Goal: Task Accomplishment & Management: Manage account settings

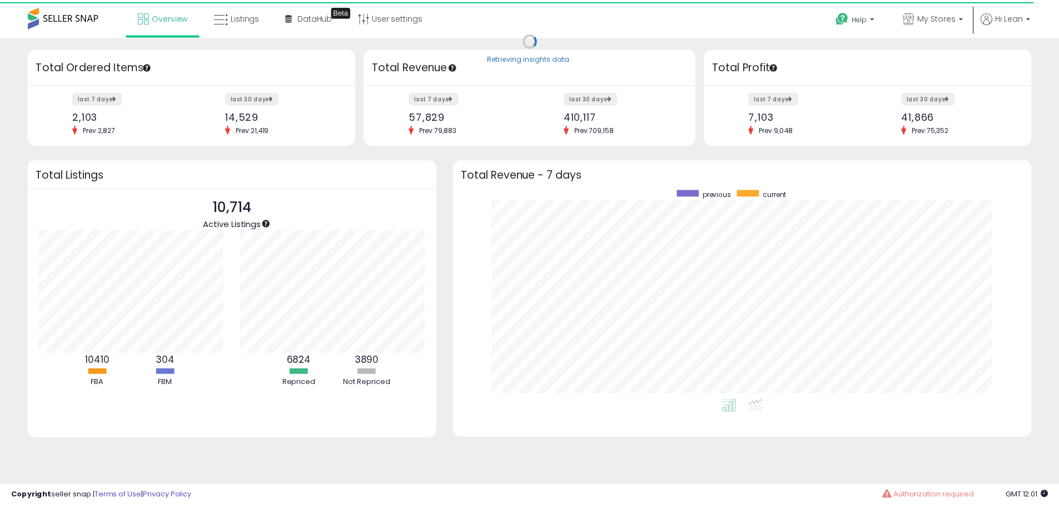
scroll to position [555805, 555459]
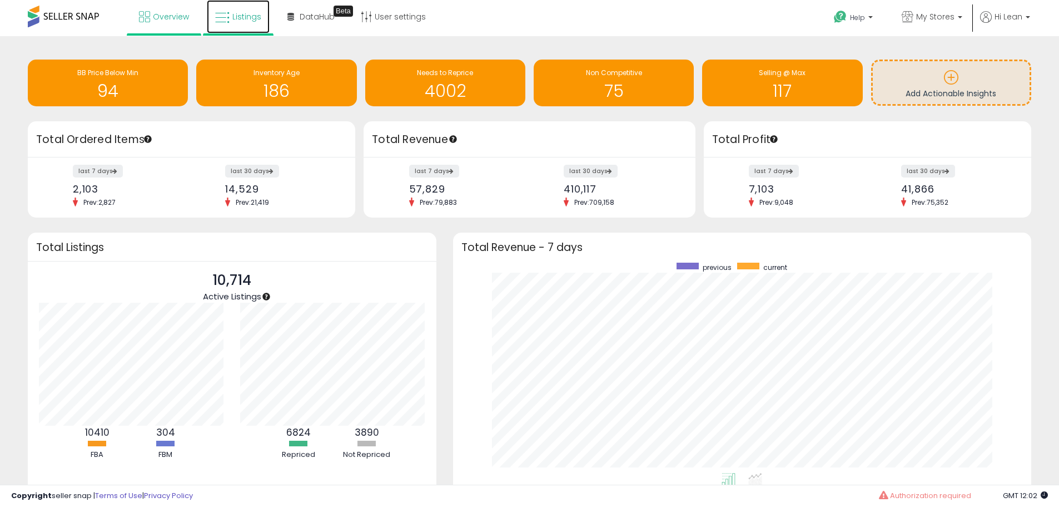
click at [245, 7] on link "Listings" at bounding box center [238, 16] width 63 height 33
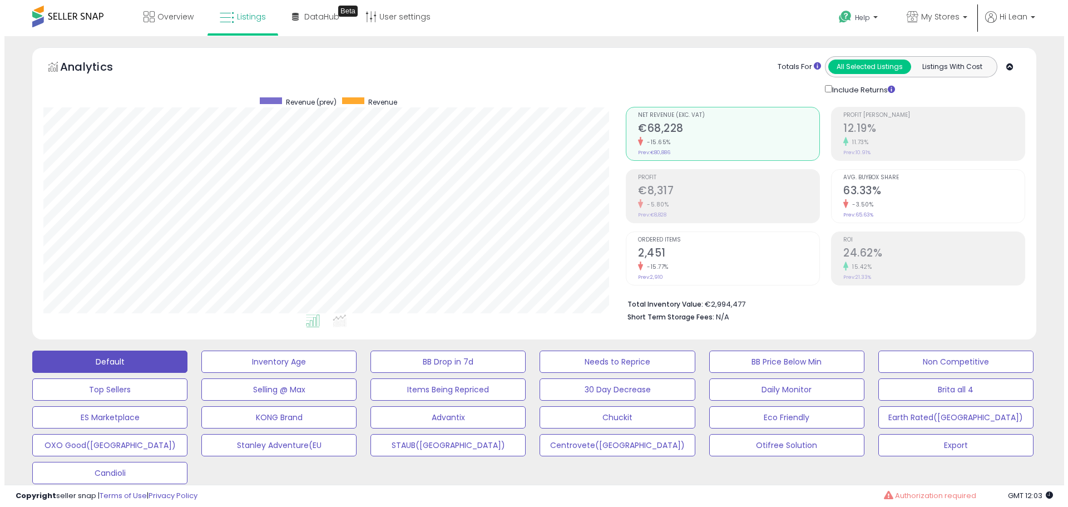
scroll to position [228, 582]
click at [935, 19] on span "My Stores" at bounding box center [935, 16] width 38 height 11
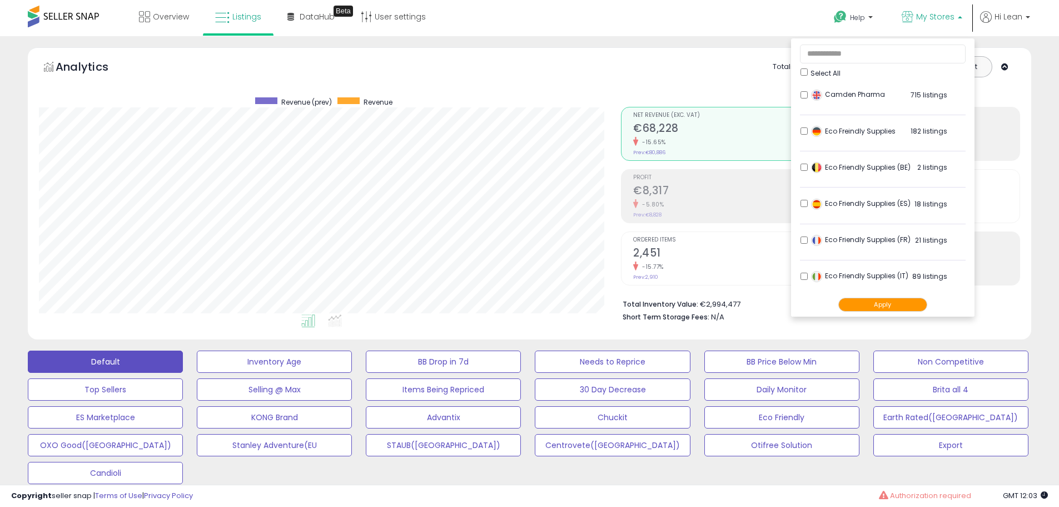
click at [935, 19] on span "My Stores" at bounding box center [935, 16] width 38 height 11
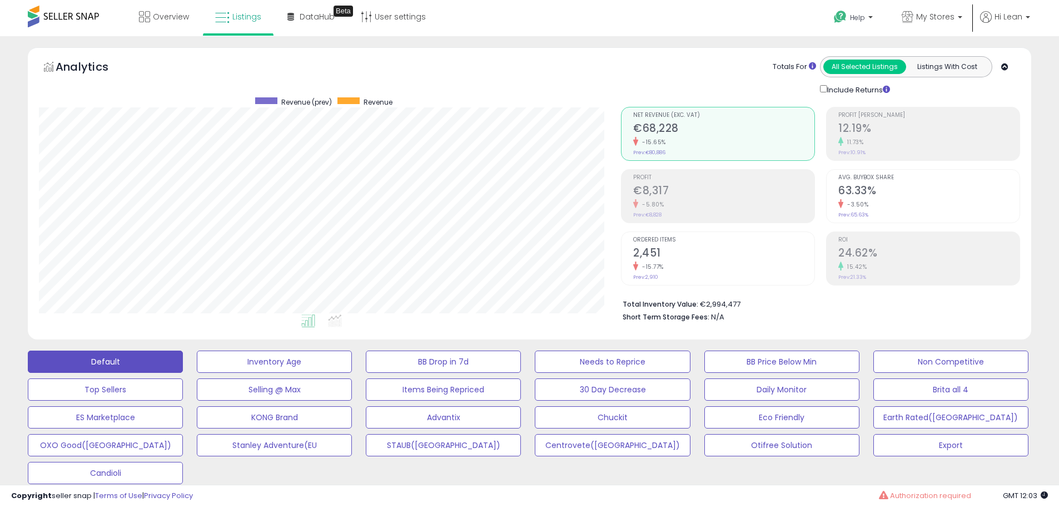
click at [663, 257] on h2 "2,451" at bounding box center [723, 253] width 181 height 15
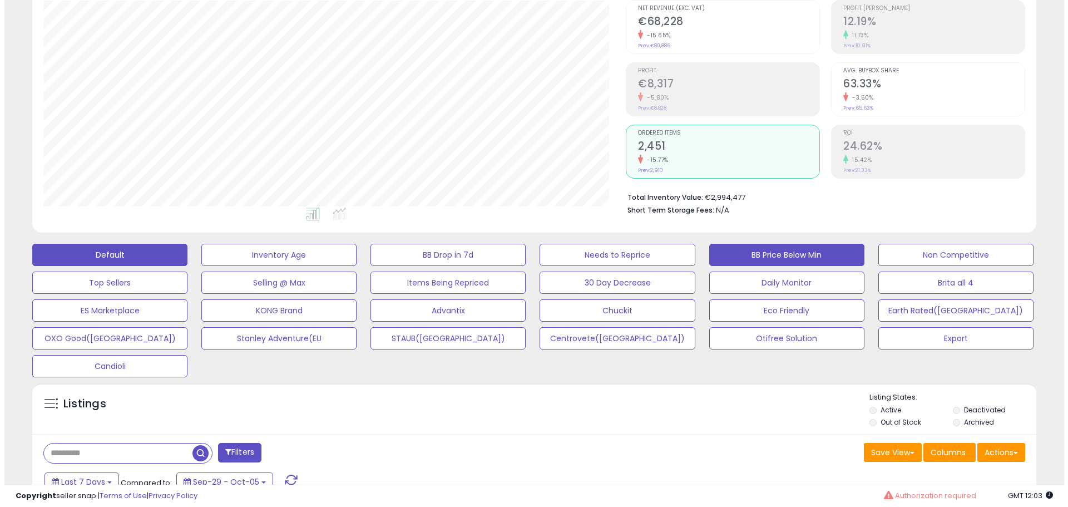
scroll to position [111, 0]
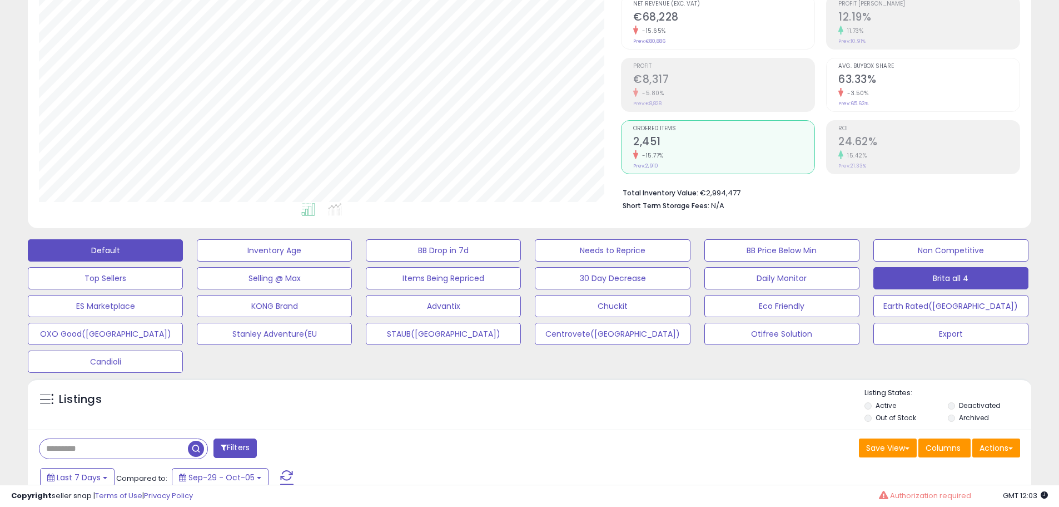
click at [920, 275] on button "Brita all 4" at bounding box center [950, 278] width 155 height 22
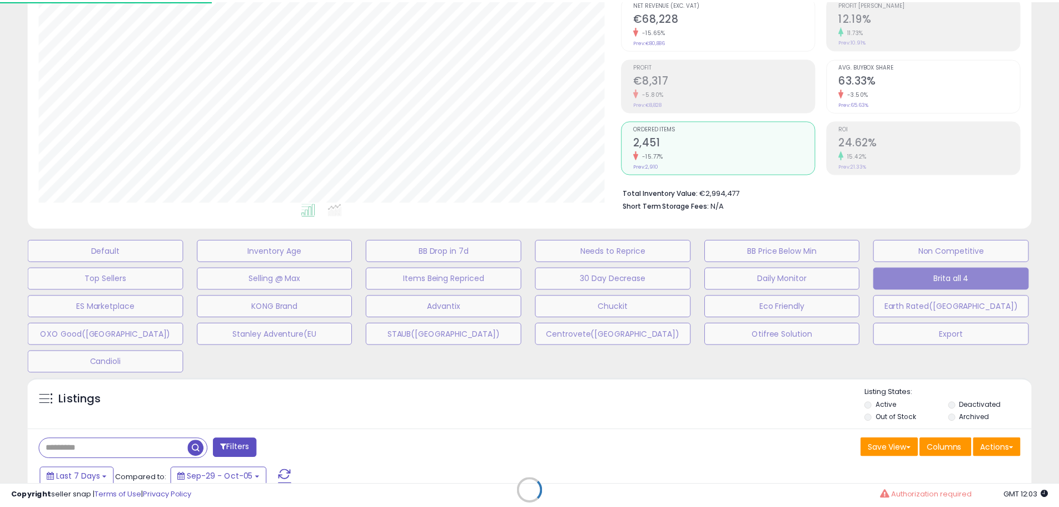
scroll to position [228, 587]
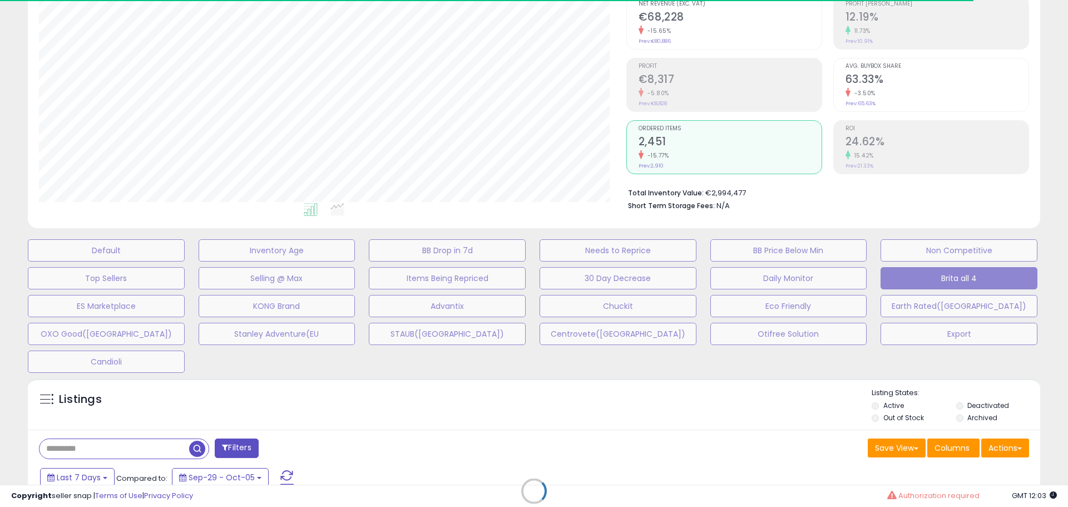
type input "*****"
select select "**"
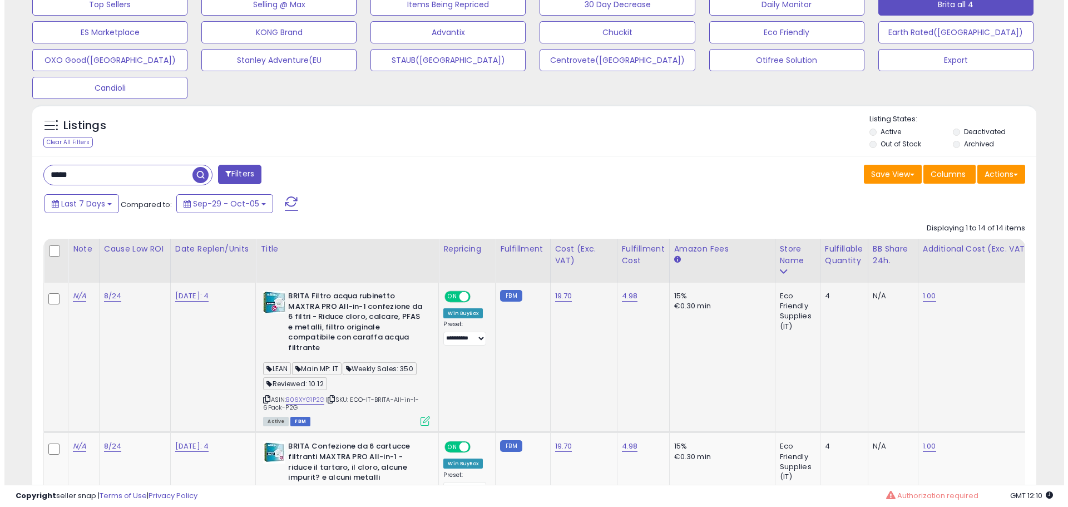
scroll to position [389, 0]
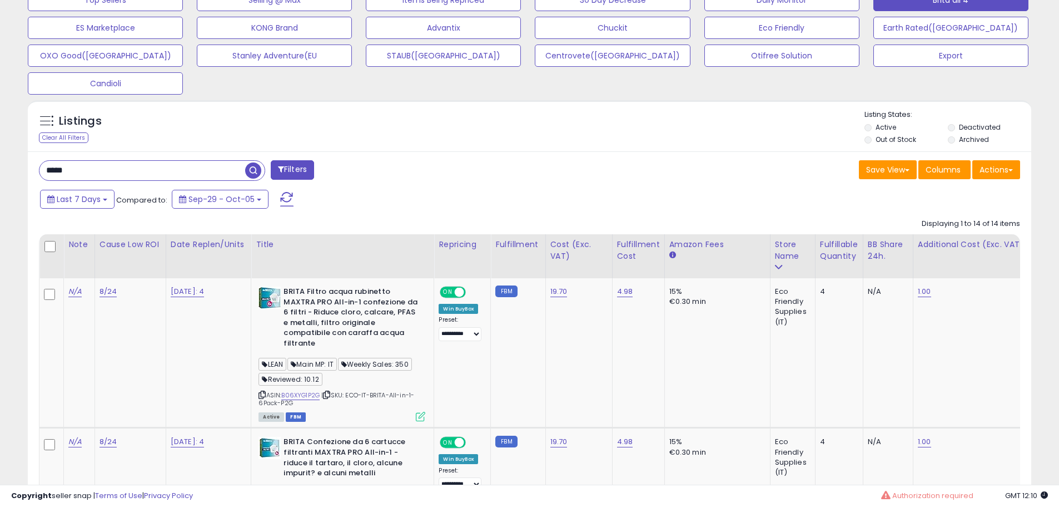
drag, startPoint x: 86, startPoint y: 174, endPoint x: -120, endPoint y: 179, distance: 205.2
click at [336, 166] on button "Filters" at bounding box center [331, 169] width 43 height 19
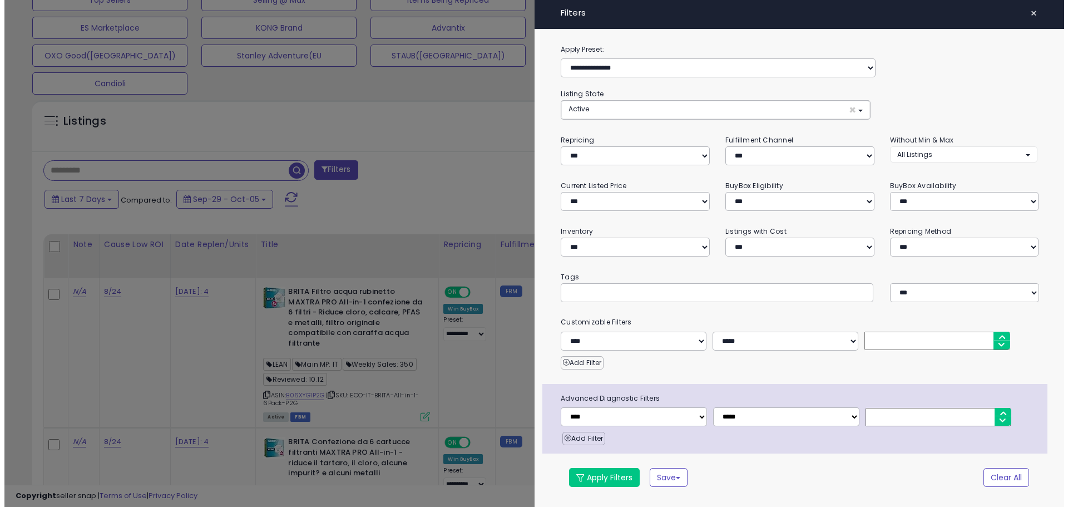
scroll to position [228, 587]
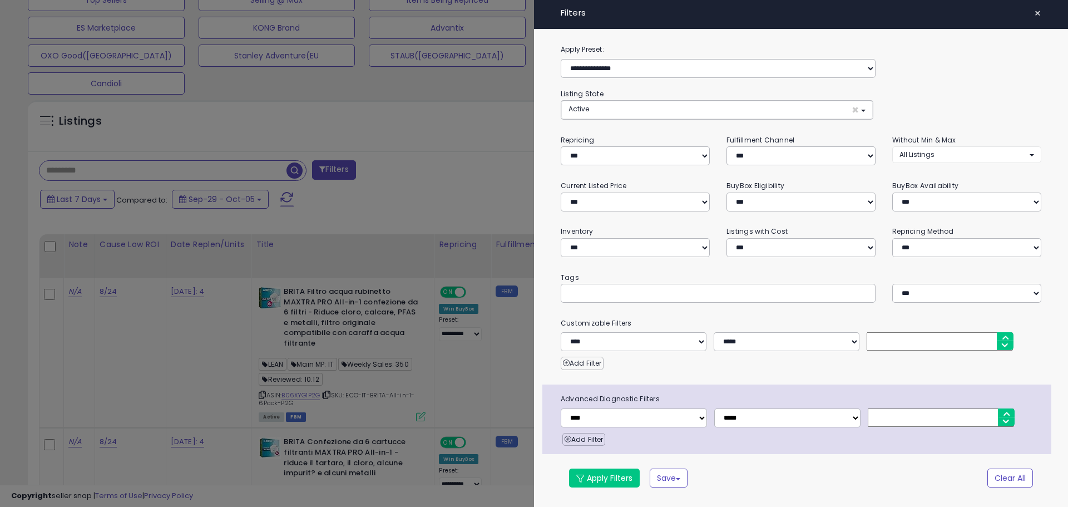
click at [344, 171] on div at bounding box center [534, 253] width 1068 height 507
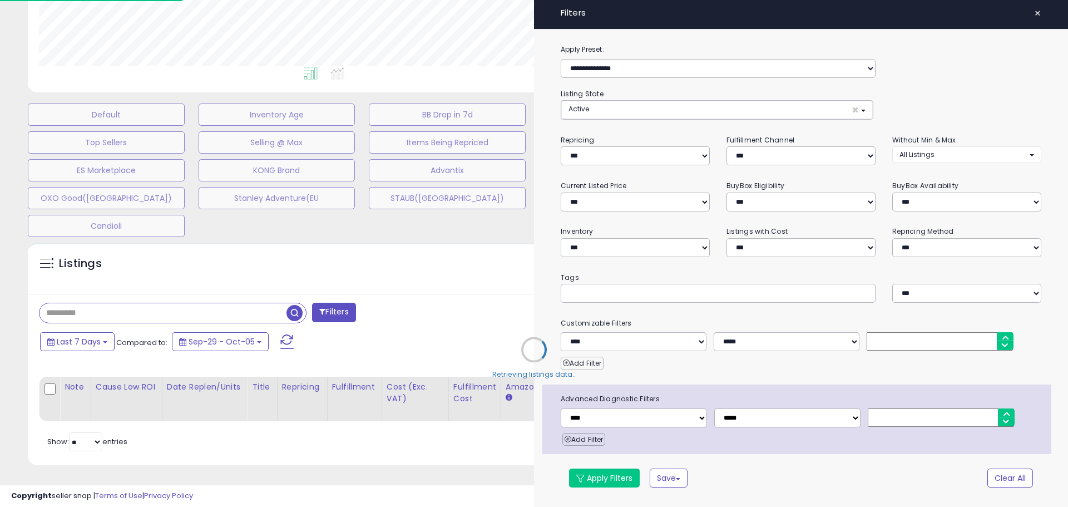
scroll to position [255, 0]
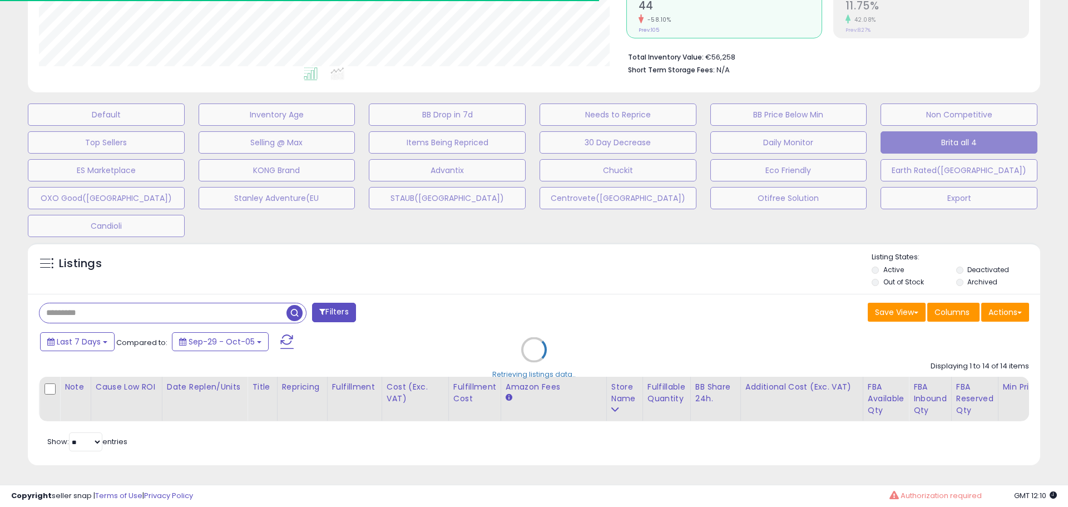
click at [350, 301] on div "Retrieving listings data.." at bounding box center [533, 358] width 1029 height 242
select select "*"
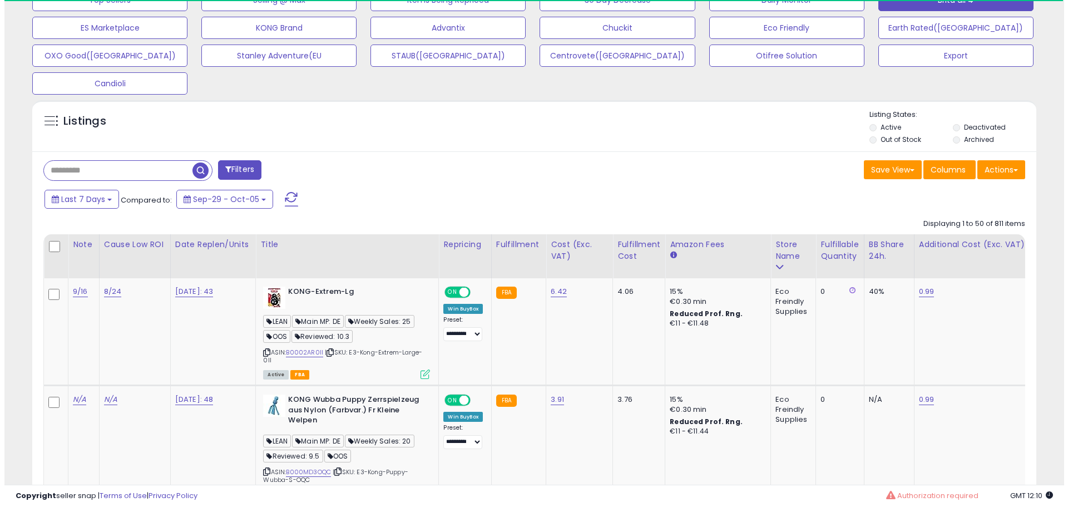
scroll to position [555787, 555433]
click at [242, 165] on button "Filters" at bounding box center [235, 169] width 43 height 19
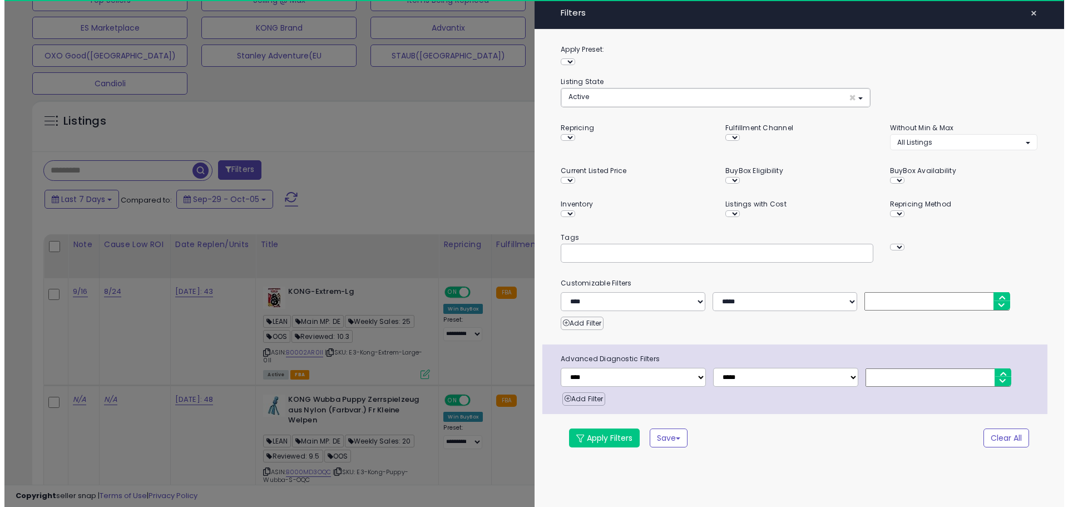
scroll to position [228, 587]
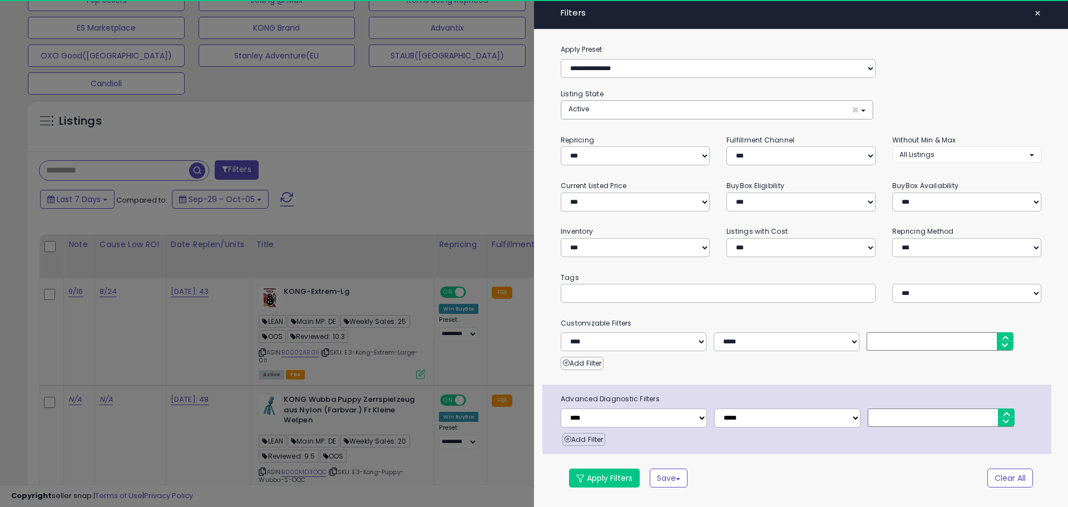
click at [580, 289] on input "text" at bounding box center [651, 292] width 167 height 11
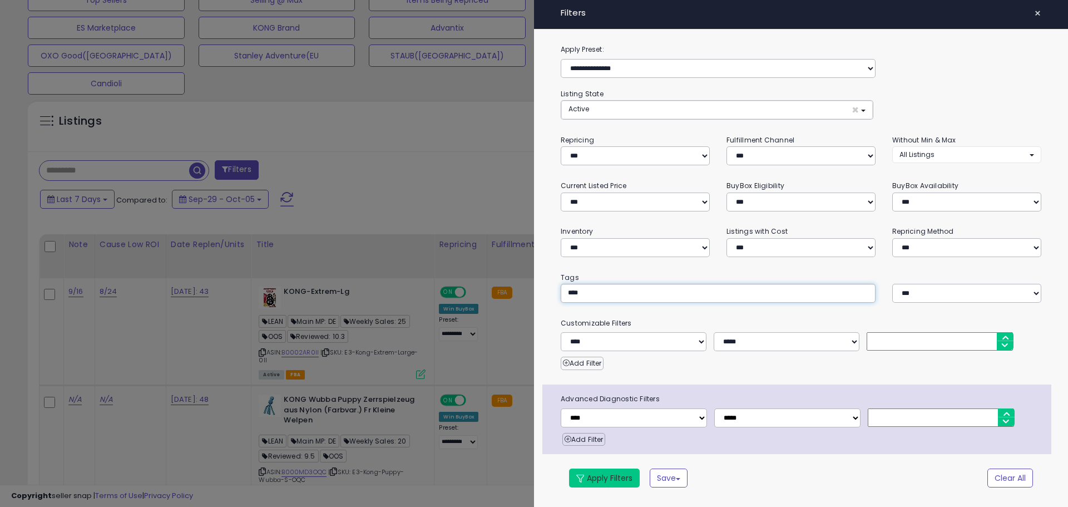
type input "****"
click at [617, 479] on button "Apply Filters" at bounding box center [604, 477] width 71 height 19
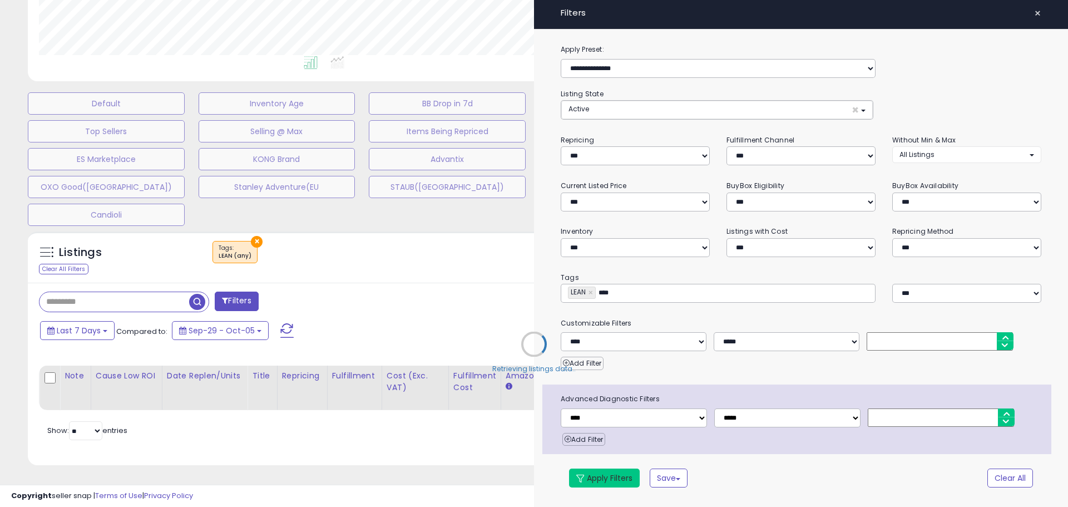
type input "****"
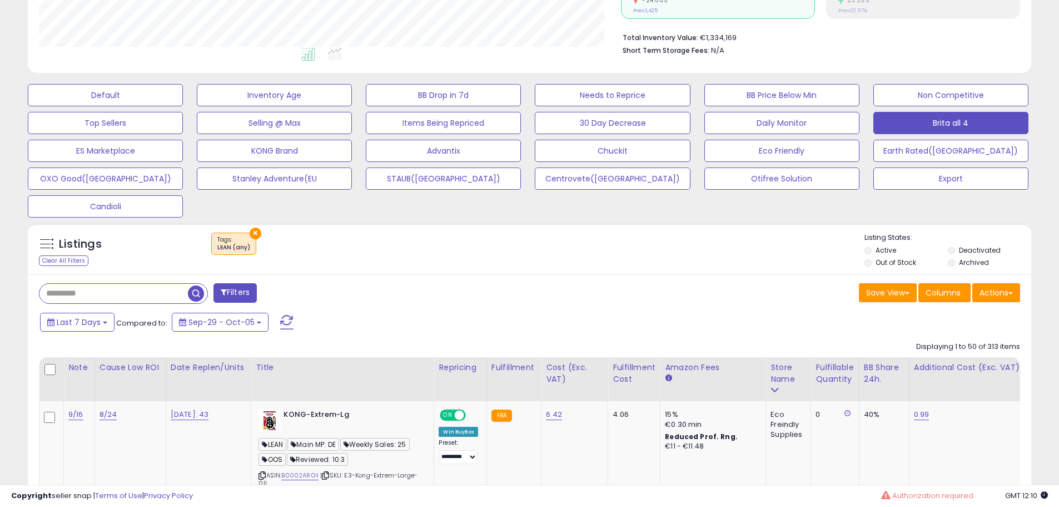
scroll to position [228, 582]
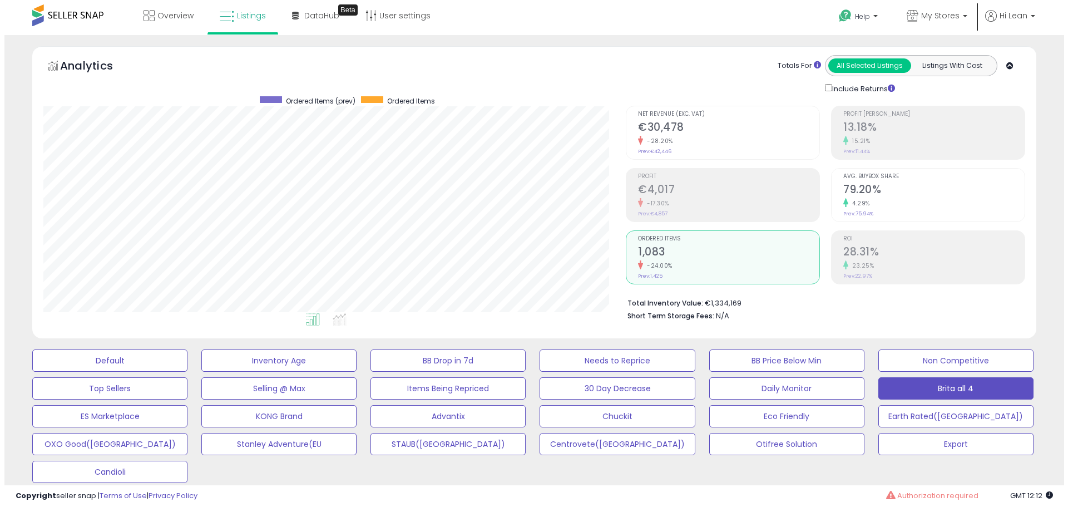
scroll to position [0, 0]
click at [694, 251] on h2 "1,083" at bounding box center [723, 253] width 181 height 15
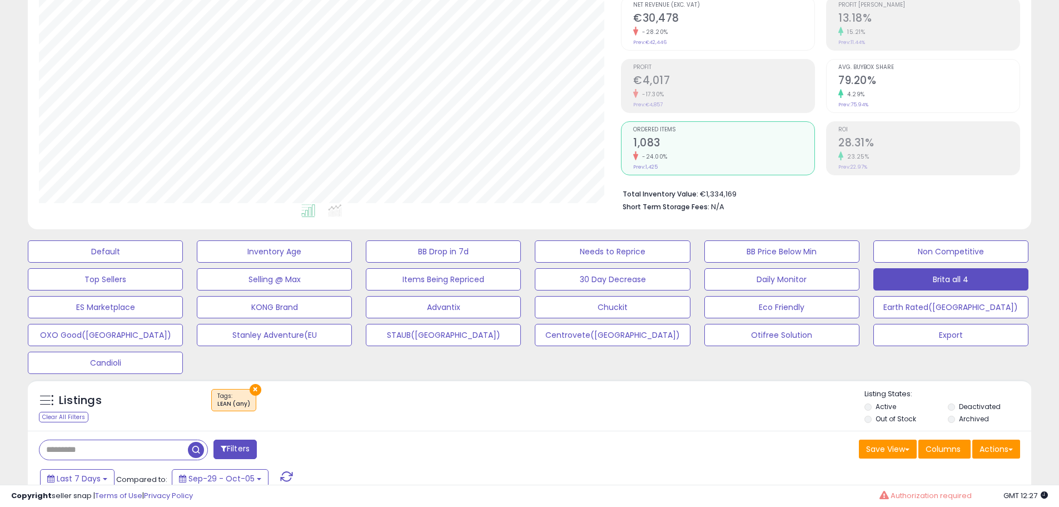
scroll to position [222, 0]
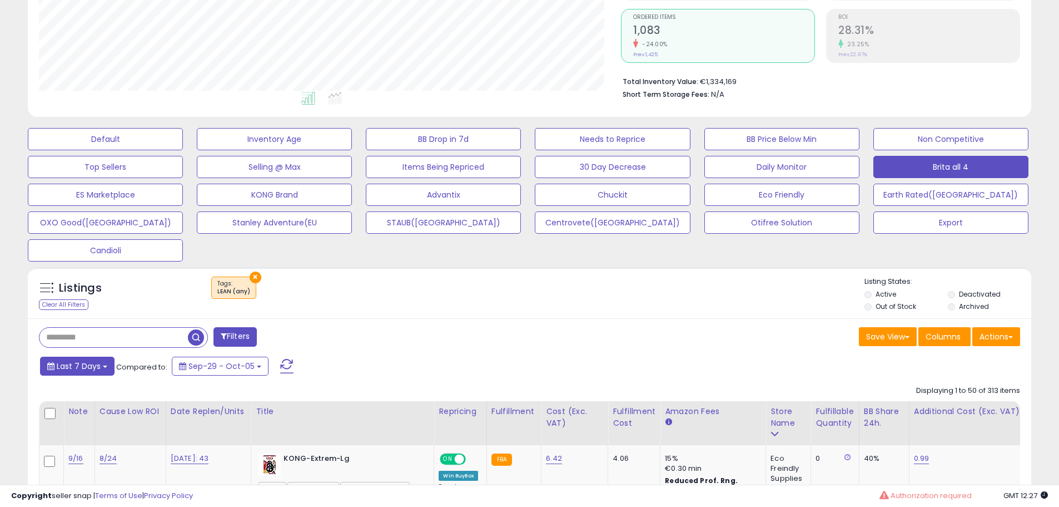
click at [107, 363] on button "Last 7 Days" at bounding box center [77, 365] width 75 height 19
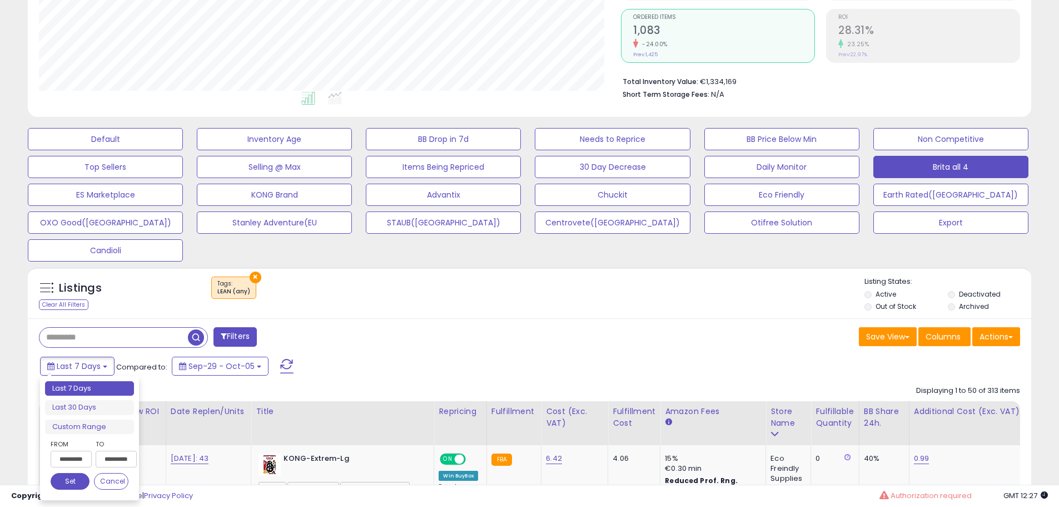
click at [504, 291] on div "× Tags" at bounding box center [530, 291] width 667 height 31
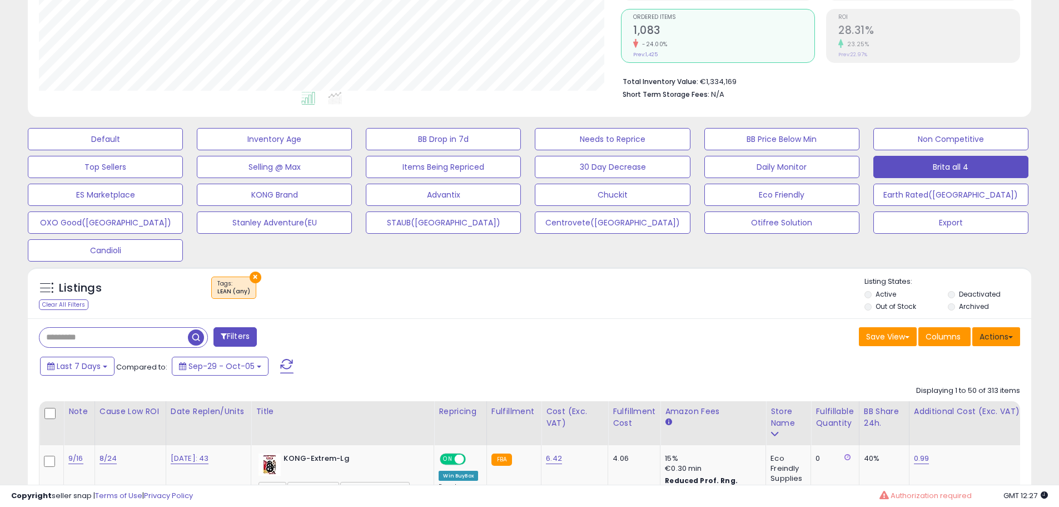
click at [994, 332] on button "Actions" at bounding box center [996, 336] width 48 height 19
click at [931, 400] on link "Export All Columns" at bounding box center [951, 407] width 122 height 17
click at [598, 340] on div "Save View Save As New View Update Current View Columns Actions Import Export Vi…" at bounding box center [779, 338] width 499 height 22
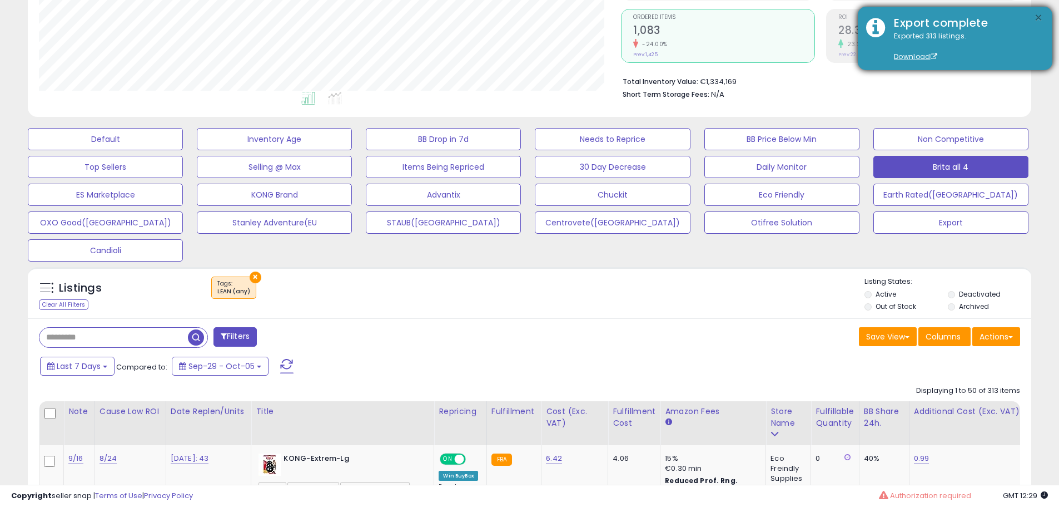
click at [1038, 17] on button "×" at bounding box center [1038, 18] width 9 height 14
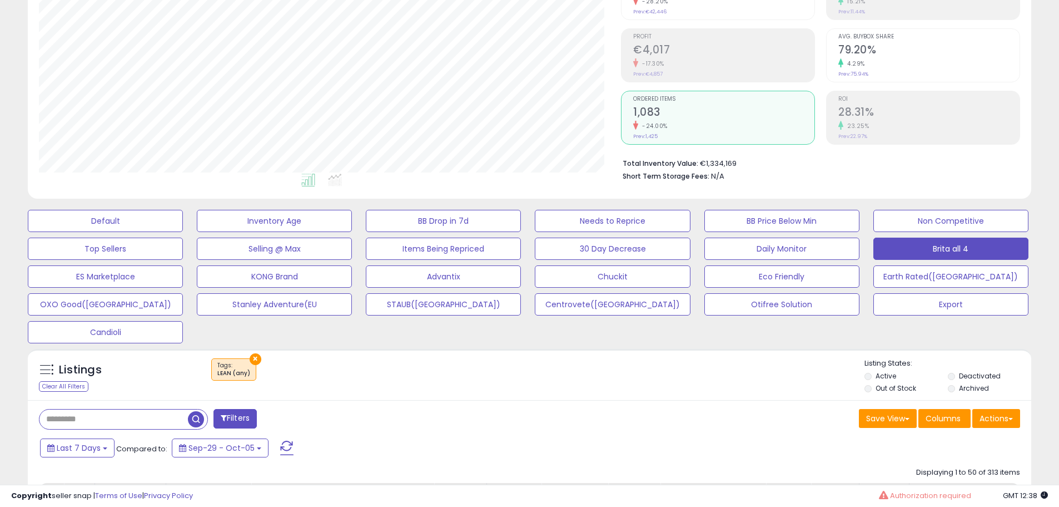
scroll to position [251, 0]
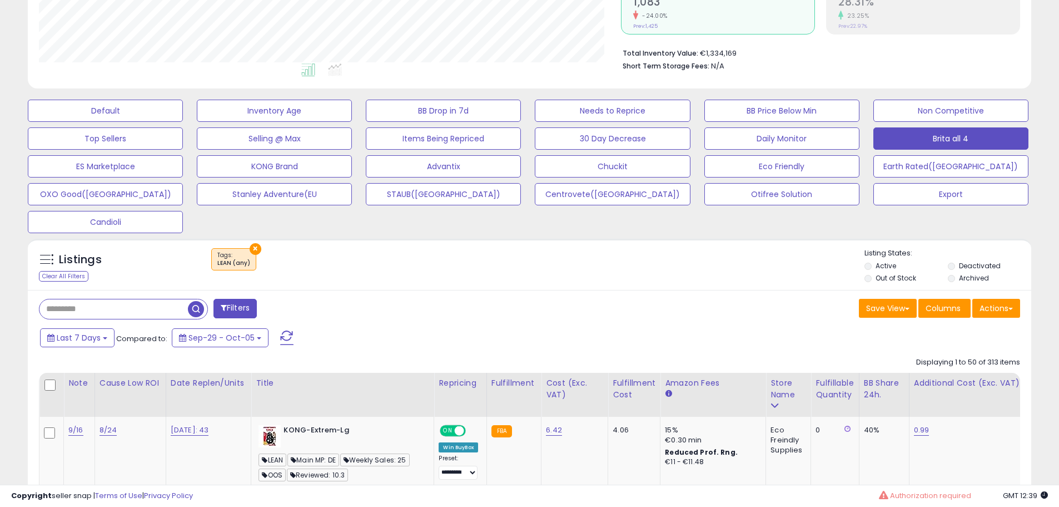
click at [539, 332] on div "Last 7 Days Compared to: Sep-29 - Oct-05" at bounding box center [405, 338] width 736 height 25
click at [585, 259] on div "× Tags" at bounding box center [530, 263] width 667 height 31
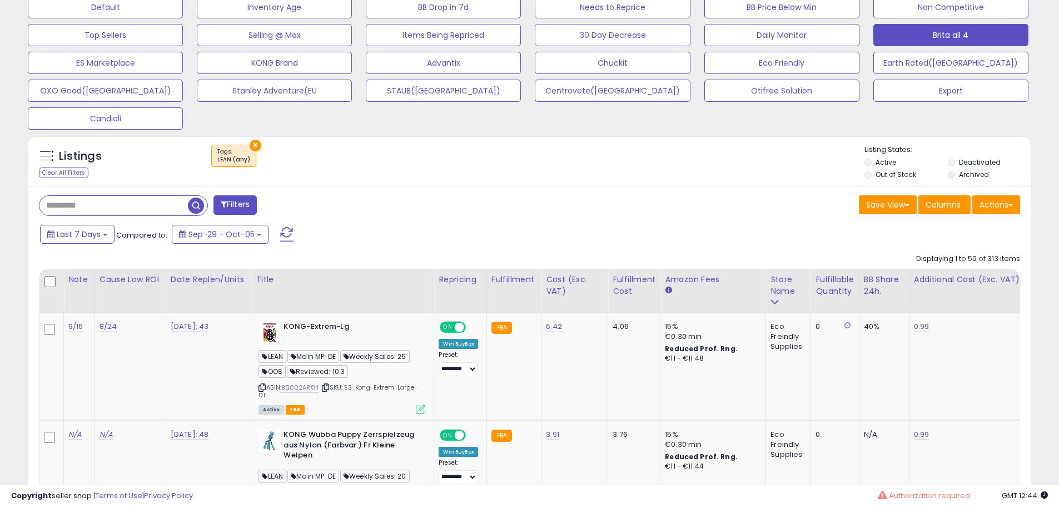
scroll to position [362, 0]
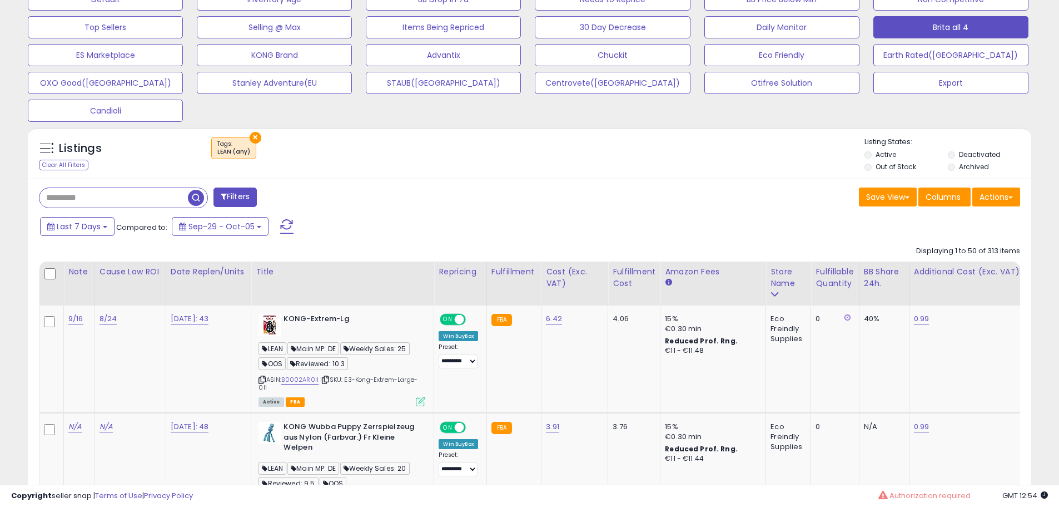
click at [614, 223] on div "Last 7 Days Compared to: Sep-29 - Oct-05" at bounding box center [405, 227] width 736 height 25
click at [121, 193] on input "text" at bounding box center [113, 197] width 148 height 19
paste input "**********"
type input "**********"
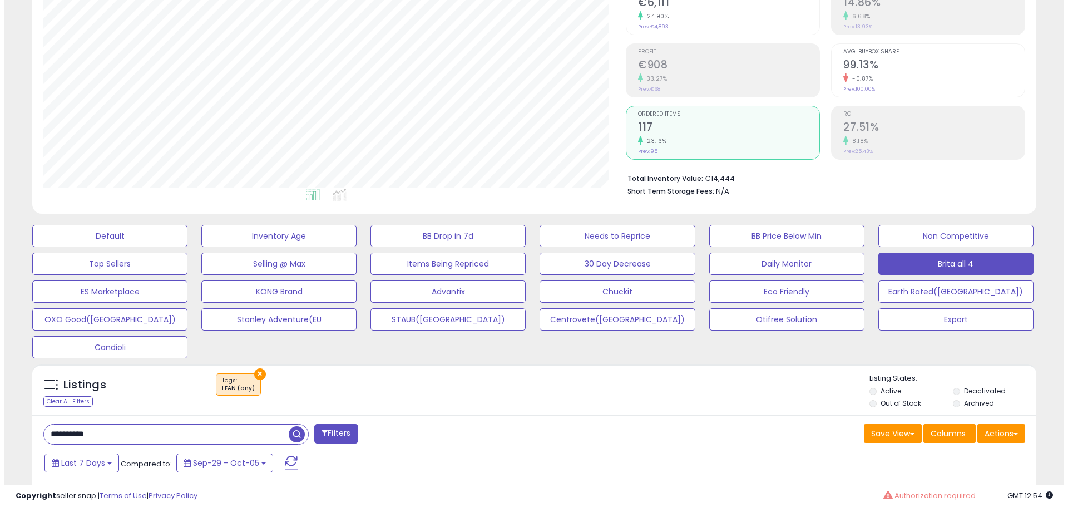
scroll to position [120, 0]
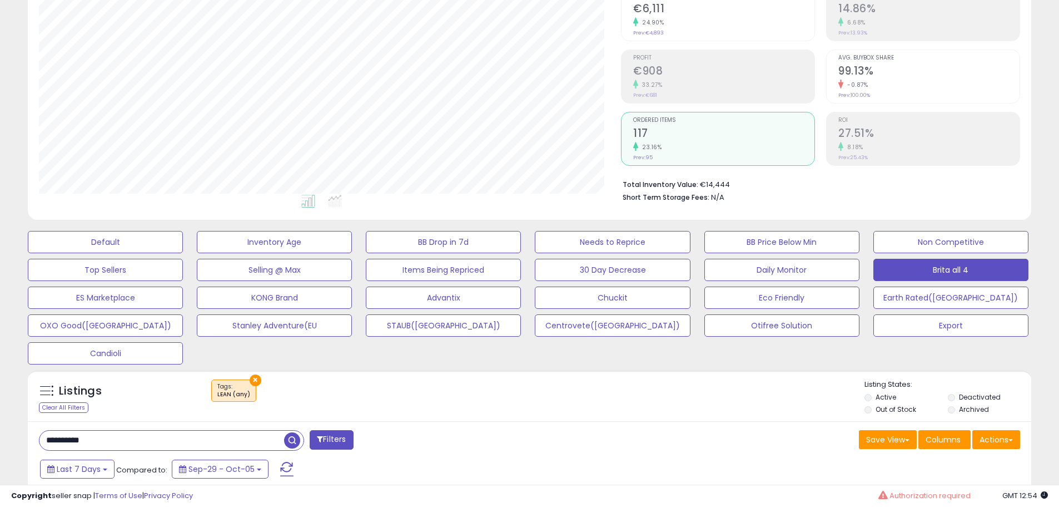
click at [676, 137] on h2 "117" at bounding box center [723, 134] width 181 height 15
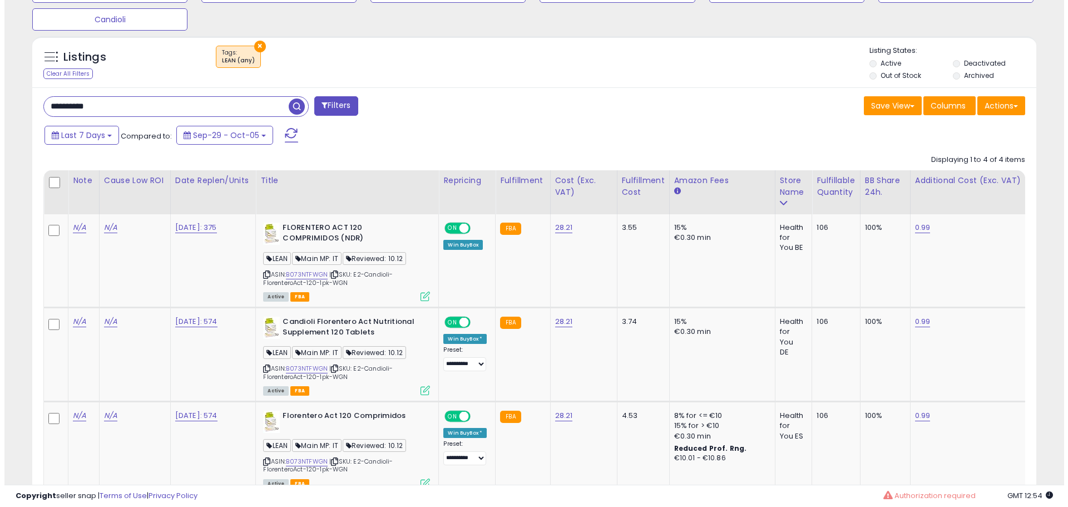
scroll to position [676, 0]
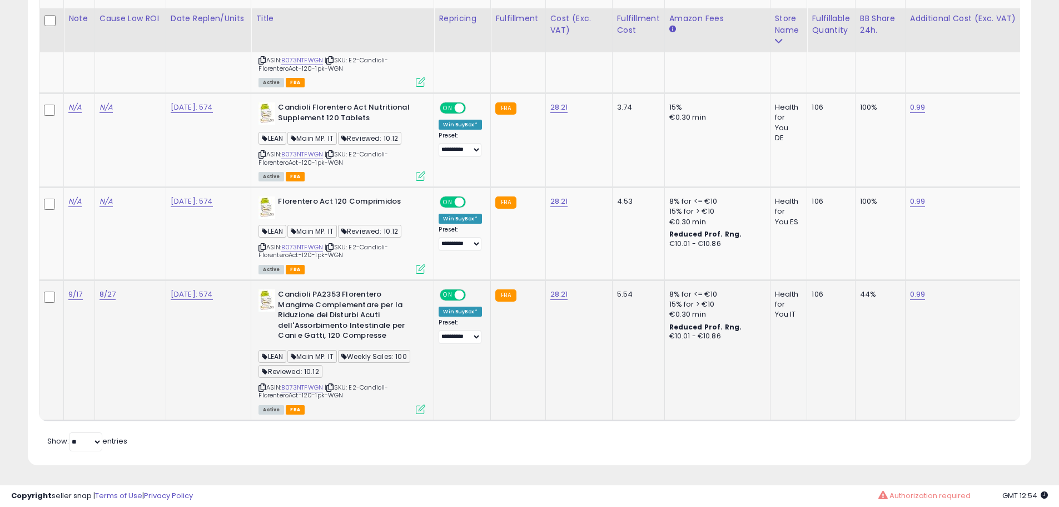
click at [421, 404] on icon at bounding box center [420, 408] width 9 height 9
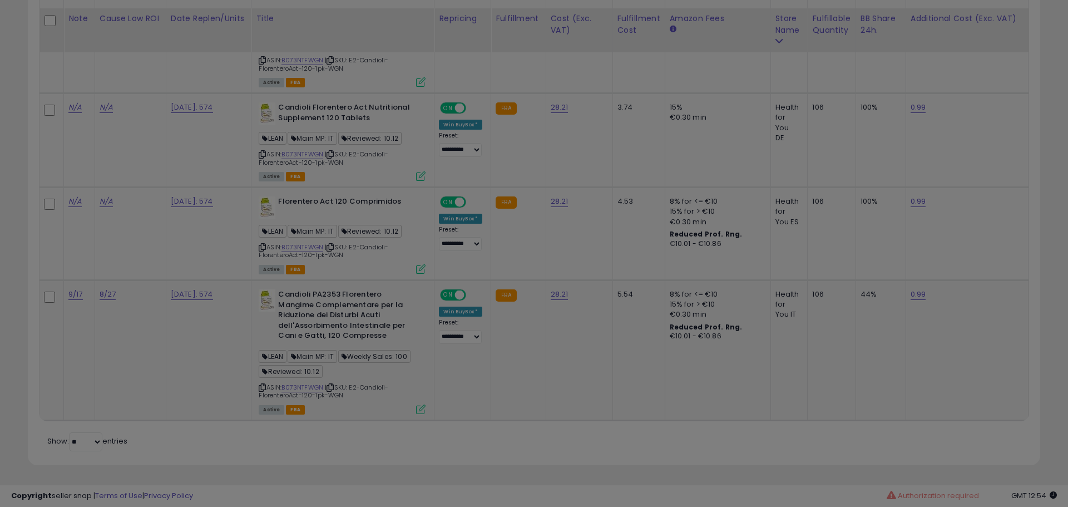
scroll to position [228, 587]
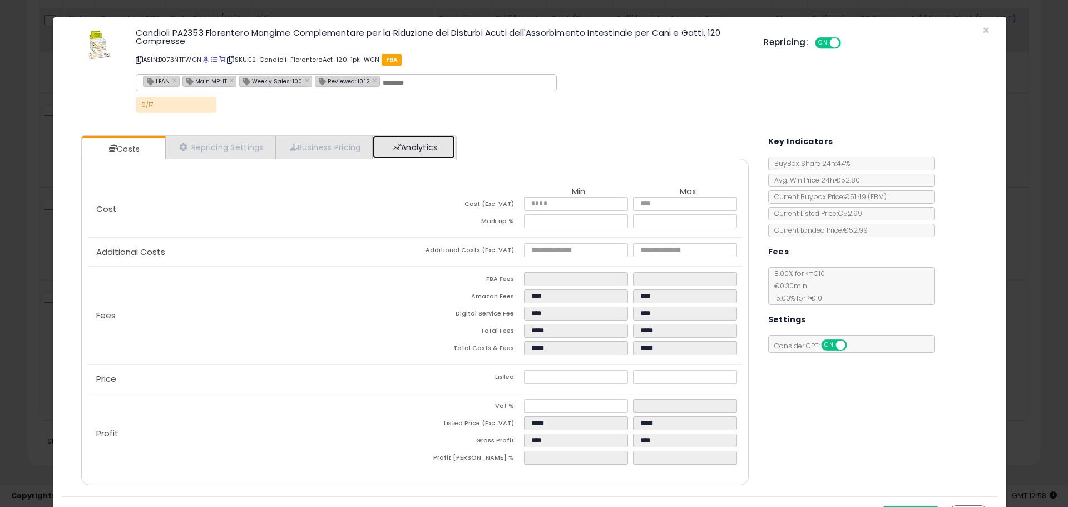
click at [410, 149] on link "Analytics" at bounding box center [414, 147] width 82 height 23
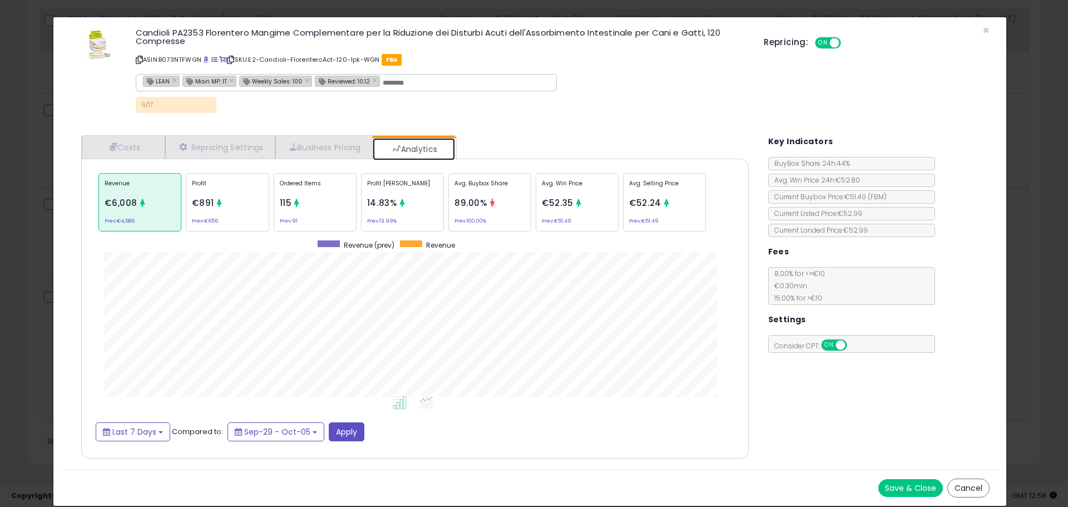
scroll to position [342, 689]
click at [661, 205] on span "€52.24" at bounding box center [645, 203] width 32 height 12
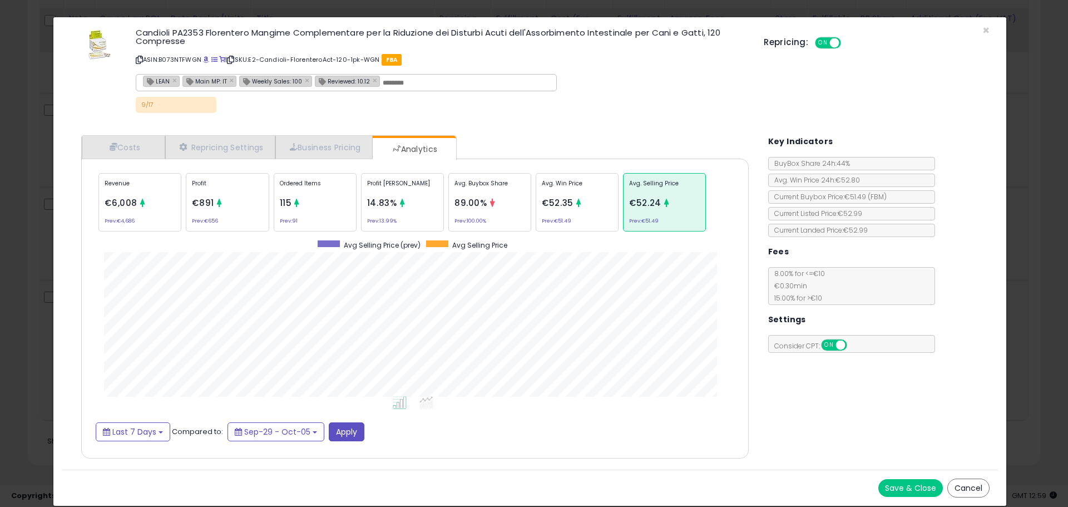
click at [308, 207] on div "Ordered Items 115 Prev: 91" at bounding box center [315, 202] width 83 height 58
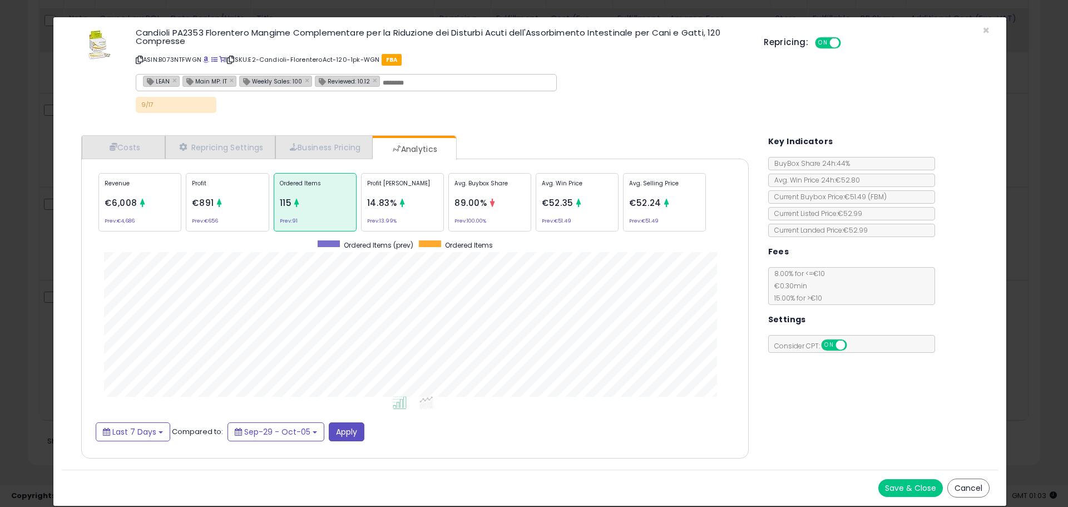
click at [29, 259] on div "× Close Candioli PA2353 Florentero Mangime Complementare per la Riduzione dei D…" at bounding box center [534, 253] width 1068 height 507
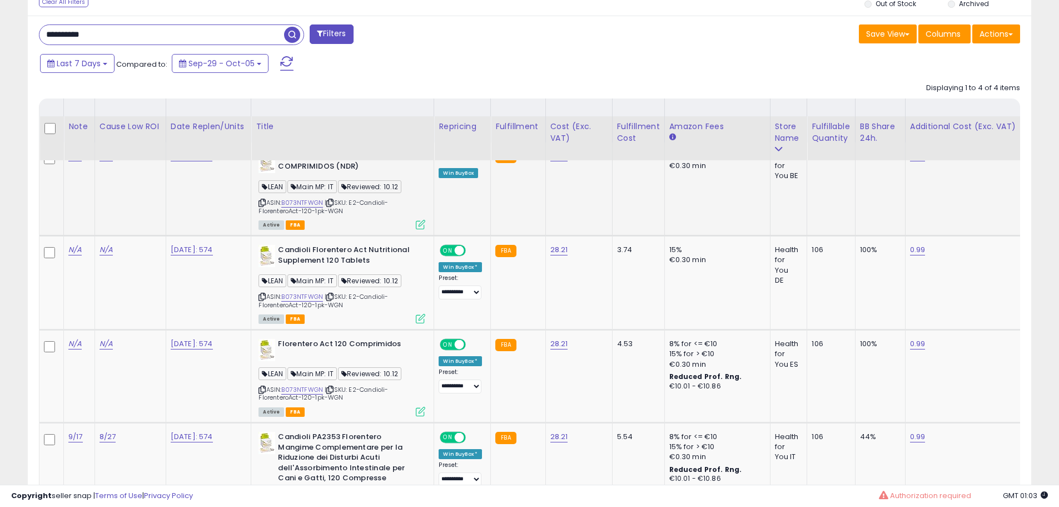
scroll to position [509, 0]
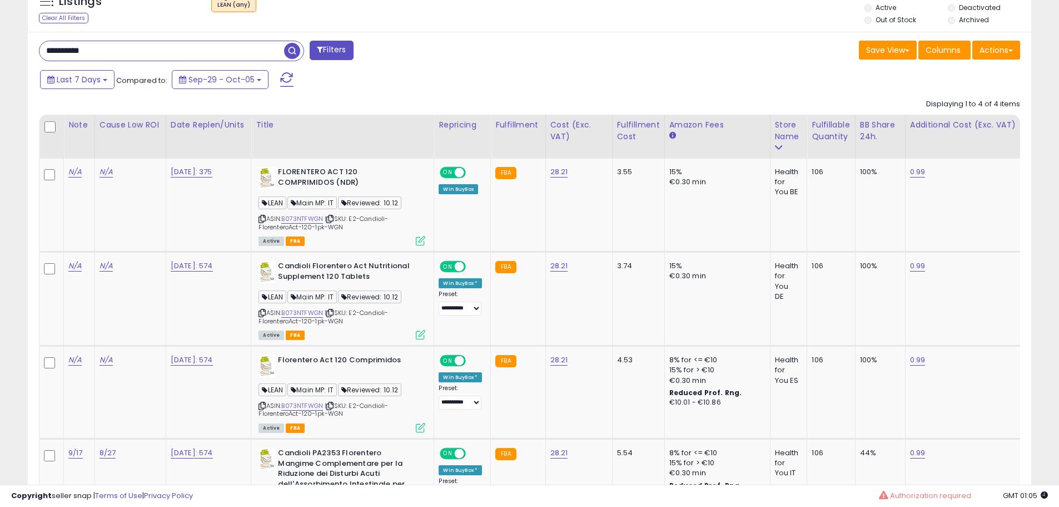
click at [577, 88] on div "Last 7 Days Compared to: Sep-29 - Oct-05" at bounding box center [405, 80] width 736 height 25
click at [594, 57] on div "Save View Save As New View Update Current View Columns Actions Import Export Vi…" at bounding box center [779, 52] width 499 height 22
click at [95, 85] on span "Last 7 Days" at bounding box center [79, 79] width 44 height 11
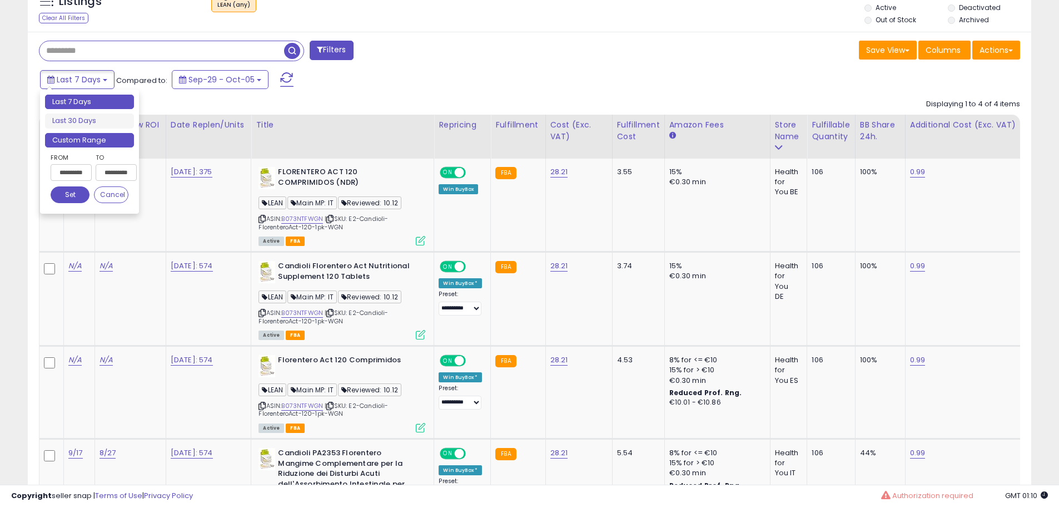
click at [85, 138] on li "Custom Range" at bounding box center [89, 140] width 89 height 15
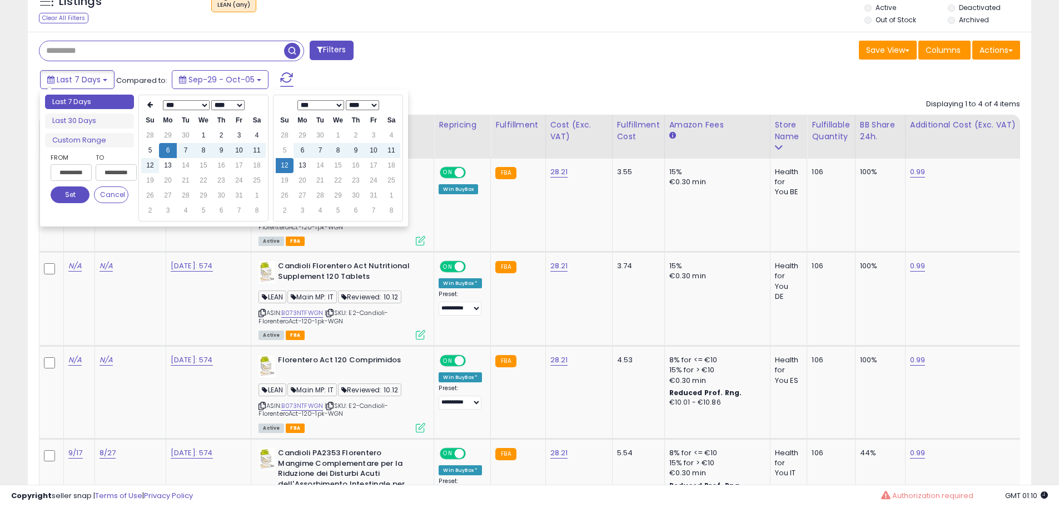
type input "**********"
click at [153, 170] on td "12" at bounding box center [150, 165] width 18 height 15
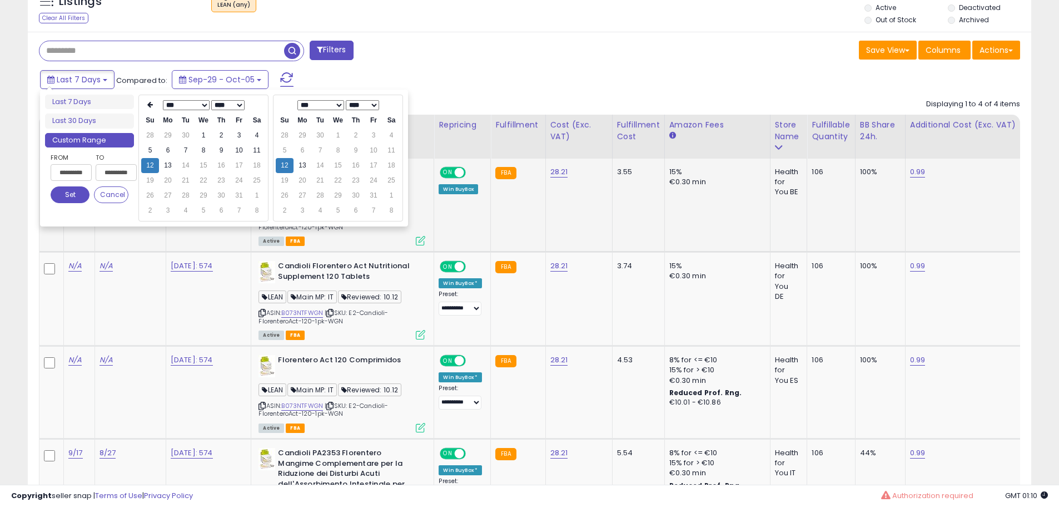
click at [70, 192] on button "Set" at bounding box center [70, 194] width 39 height 17
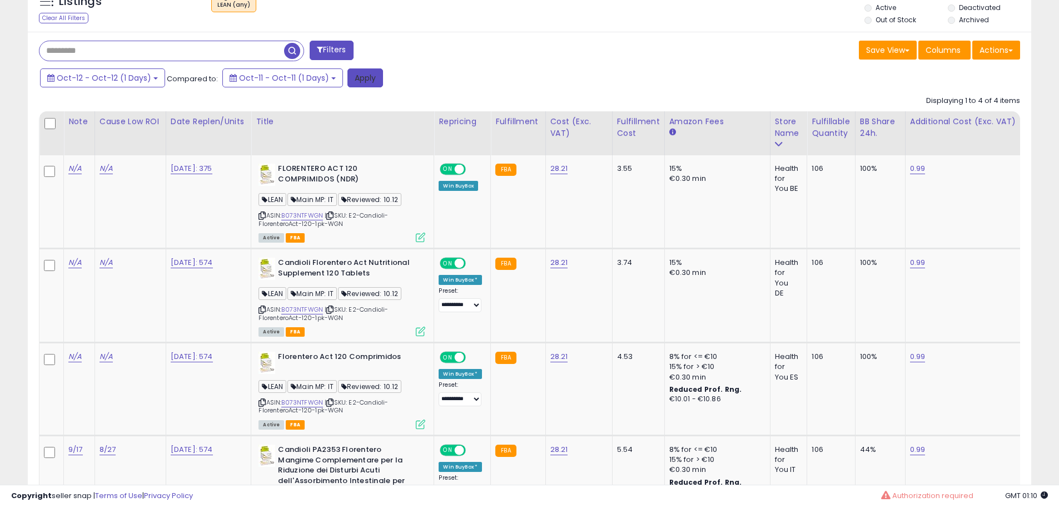
click at [353, 76] on button "Apply" at bounding box center [366, 77] width 36 height 19
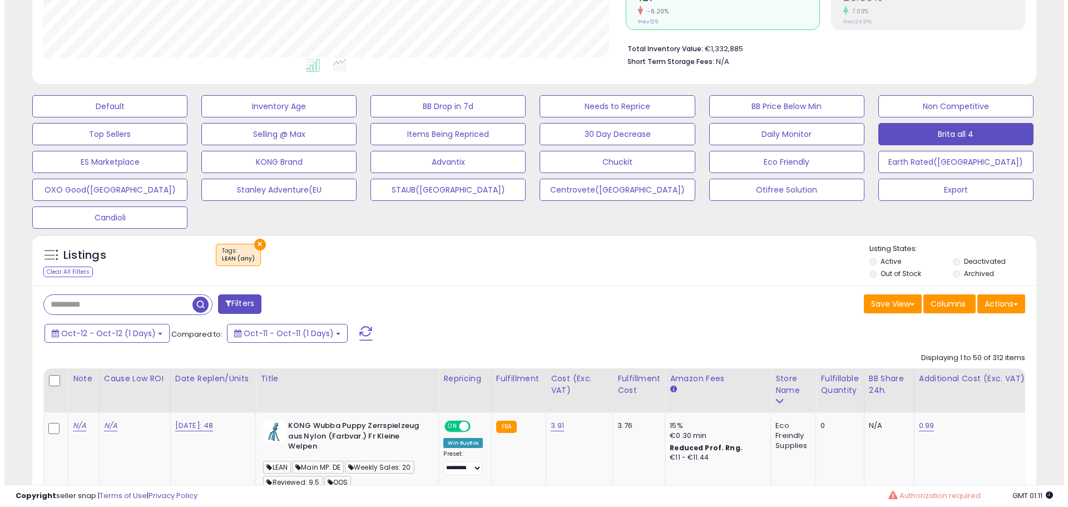
scroll to position [228, 582]
click at [1001, 301] on button "Actions" at bounding box center [996, 303] width 48 height 19
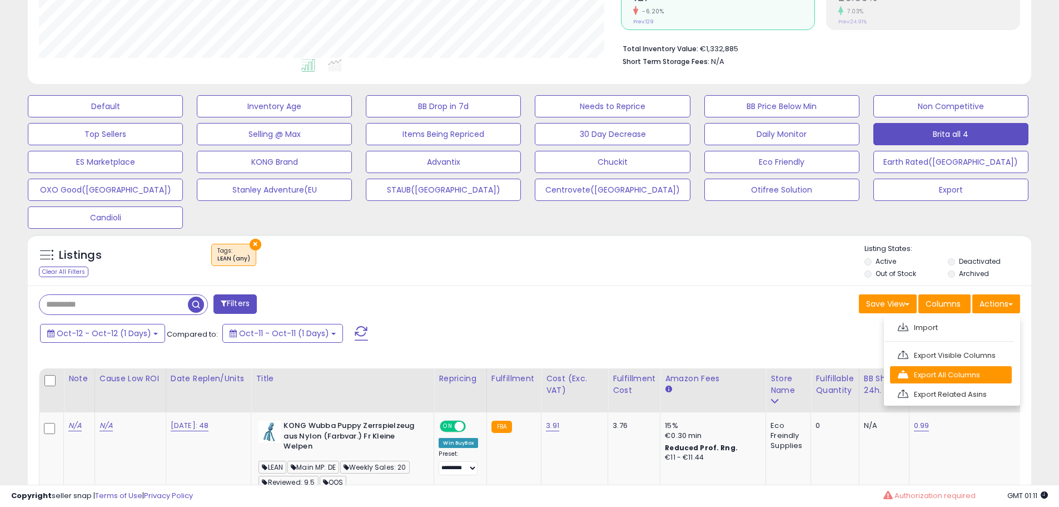
click at [961, 371] on link "Export All Columns" at bounding box center [951, 374] width 122 height 17
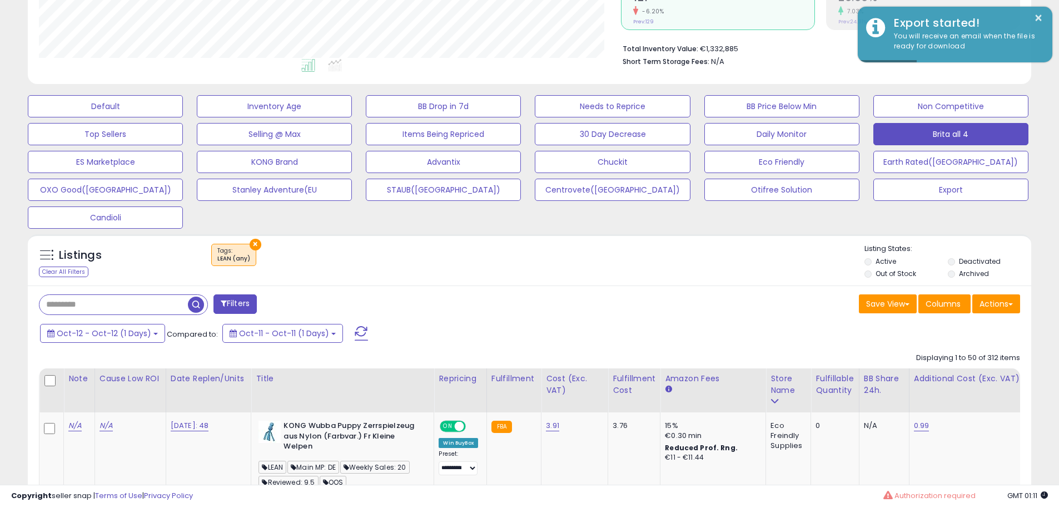
click at [547, 273] on div "× Tags" at bounding box center [530, 259] width 667 height 31
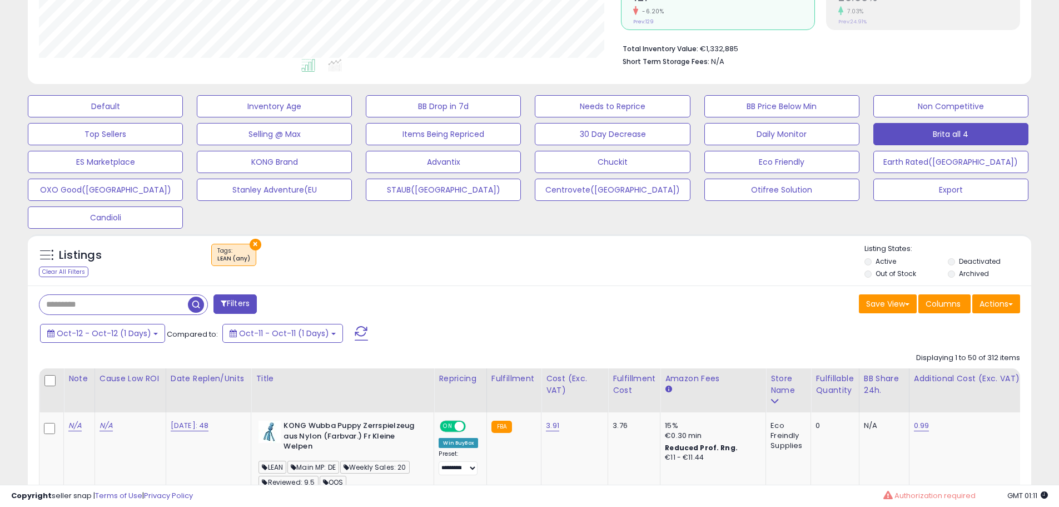
drag, startPoint x: 529, startPoint y: 262, endPoint x: 521, endPoint y: 261, distance: 7.8
click at [529, 261] on div "× Tags" at bounding box center [530, 259] width 667 height 31
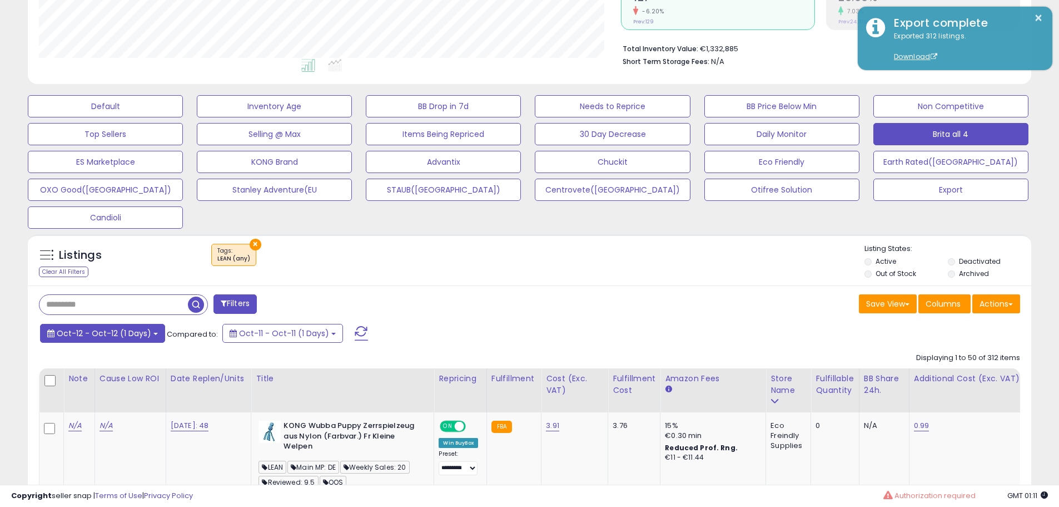
click at [141, 334] on span "Oct-12 - Oct-12 (1 Days)" at bounding box center [104, 332] width 95 height 11
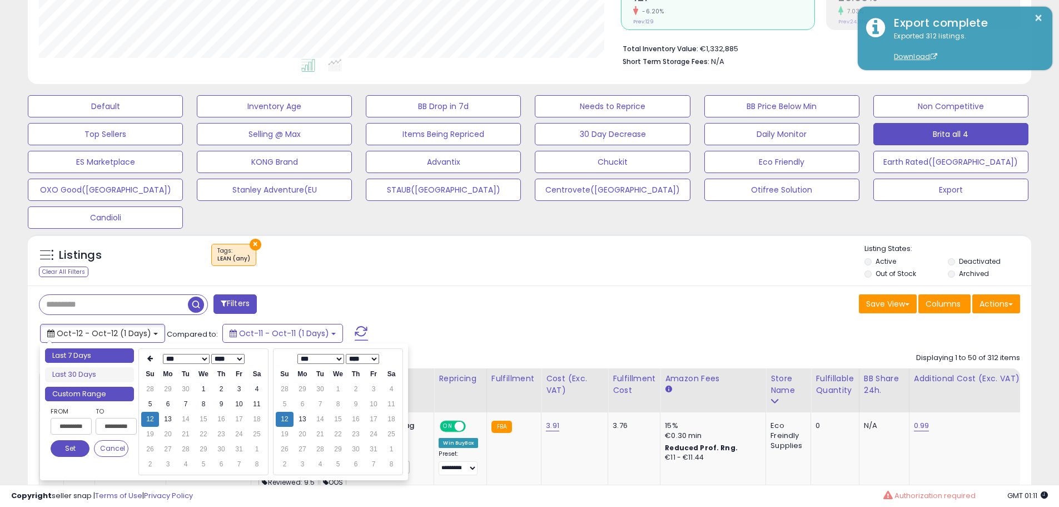
type input "**********"
click at [118, 356] on li "Last 7 Days" at bounding box center [89, 355] width 89 height 15
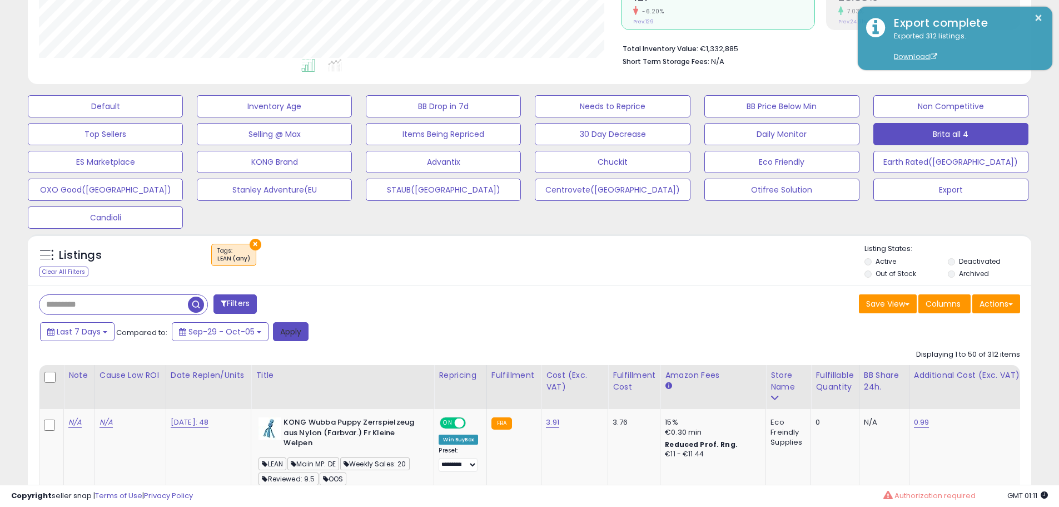
click at [297, 331] on button "Apply" at bounding box center [291, 331] width 36 height 19
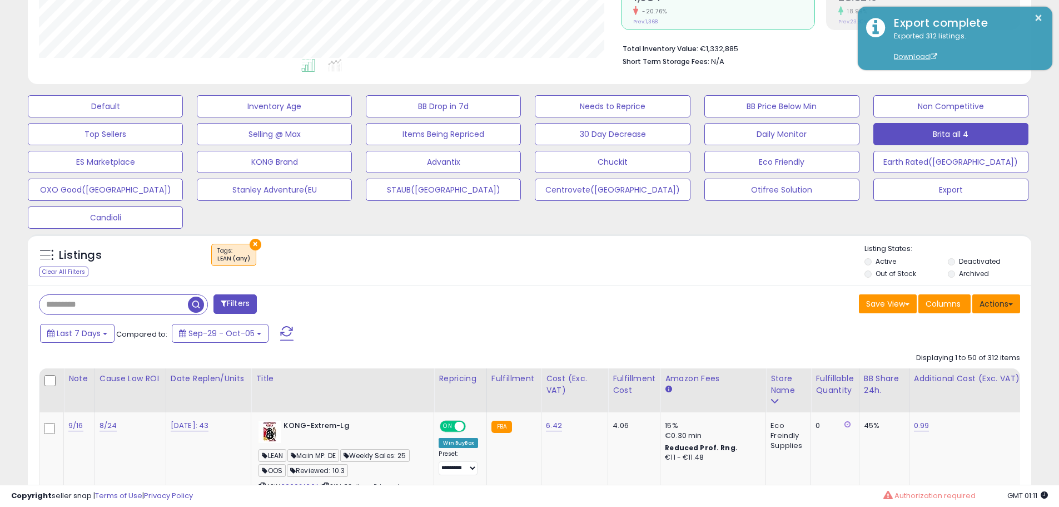
click at [1000, 306] on button "Actions" at bounding box center [996, 303] width 48 height 19
click at [939, 375] on link "Export All Columns" at bounding box center [951, 374] width 122 height 17
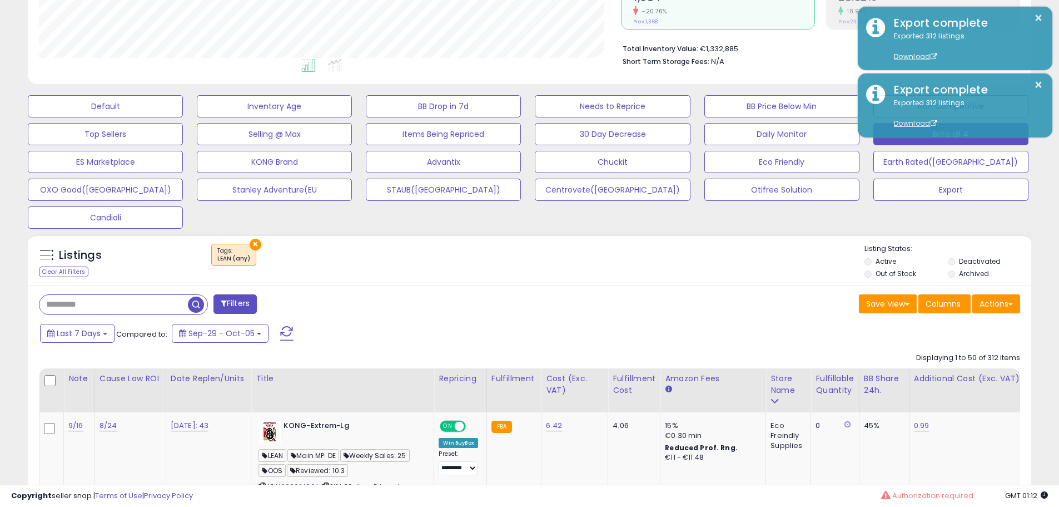
click at [85, 327] on span "Last 7 Days" at bounding box center [79, 332] width 44 height 11
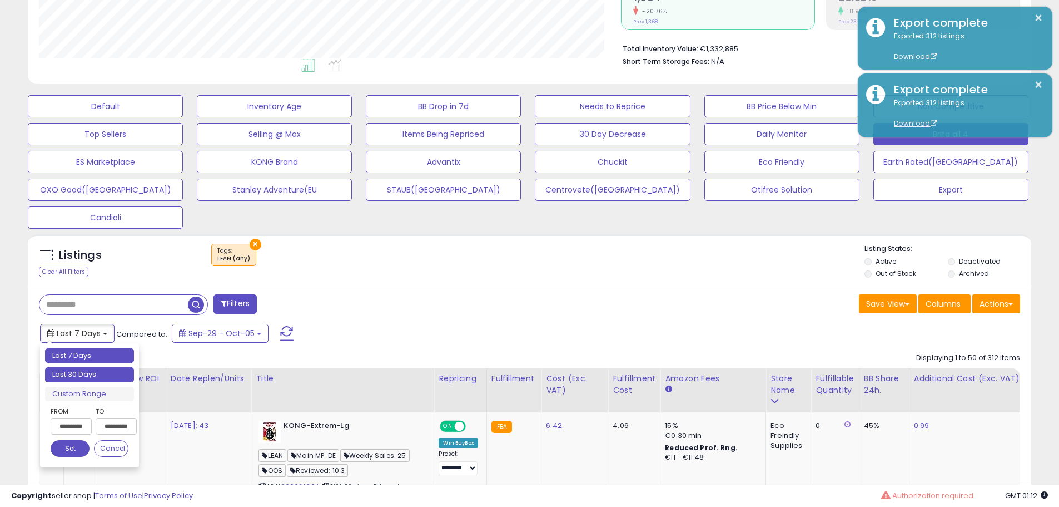
type input "**********"
click at [77, 370] on li "Last 30 Days" at bounding box center [89, 374] width 89 height 15
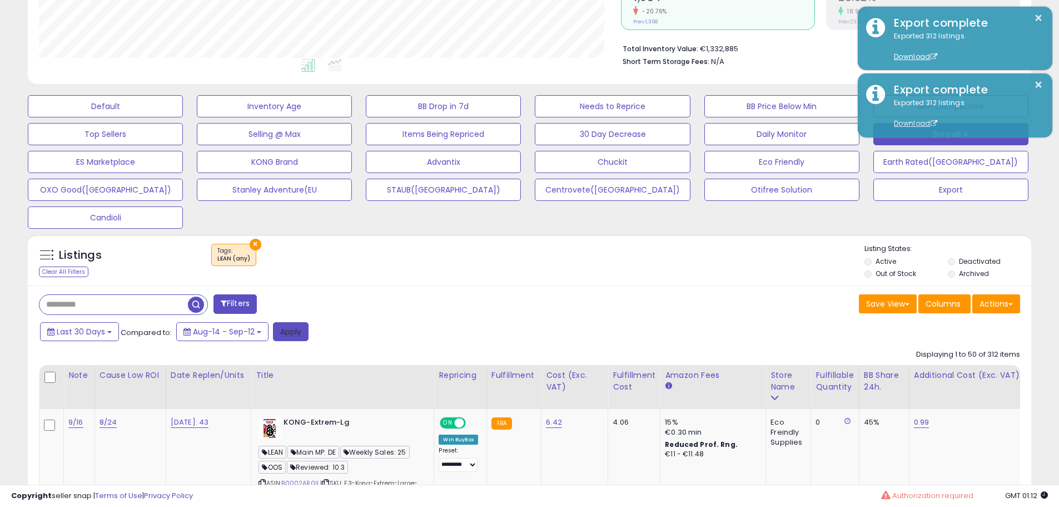
click at [292, 332] on button "Apply" at bounding box center [291, 331] width 36 height 19
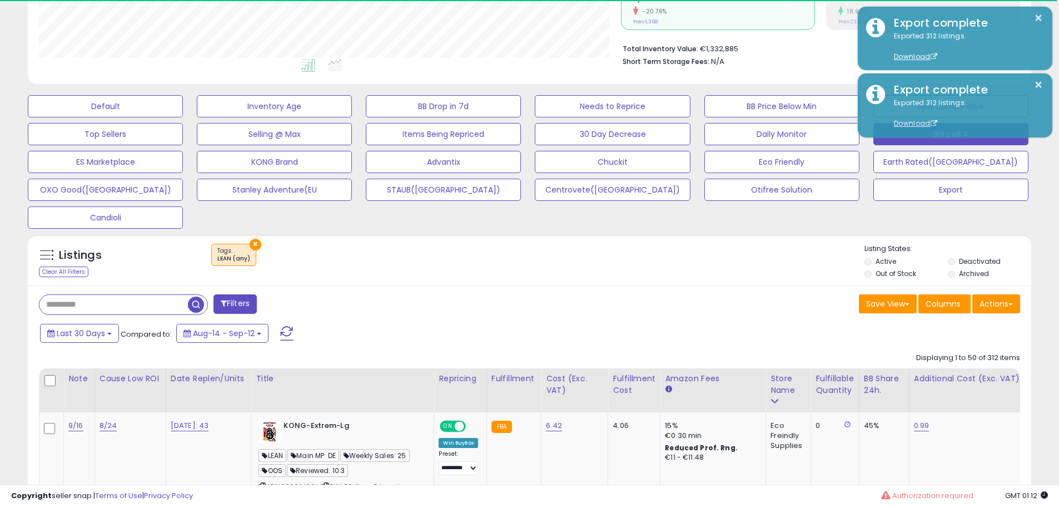
scroll to position [555787, 555433]
click at [661, 316] on div "Filters Save View Save As New View Update Current View" at bounding box center [530, 305] width 998 height 22
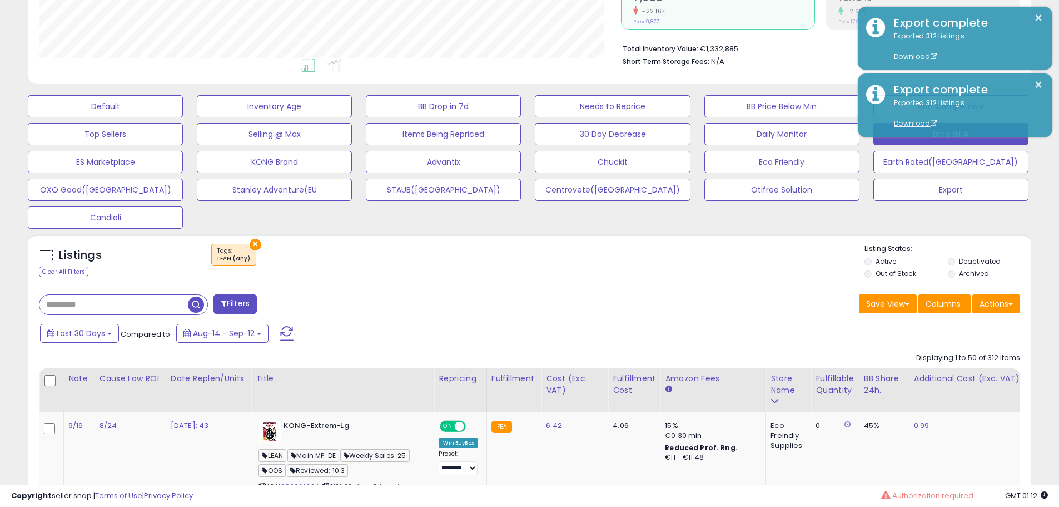
scroll to position [228, 582]
click at [999, 307] on button "Actions" at bounding box center [996, 303] width 48 height 19
click at [946, 371] on link "Export All Columns" at bounding box center [951, 374] width 122 height 17
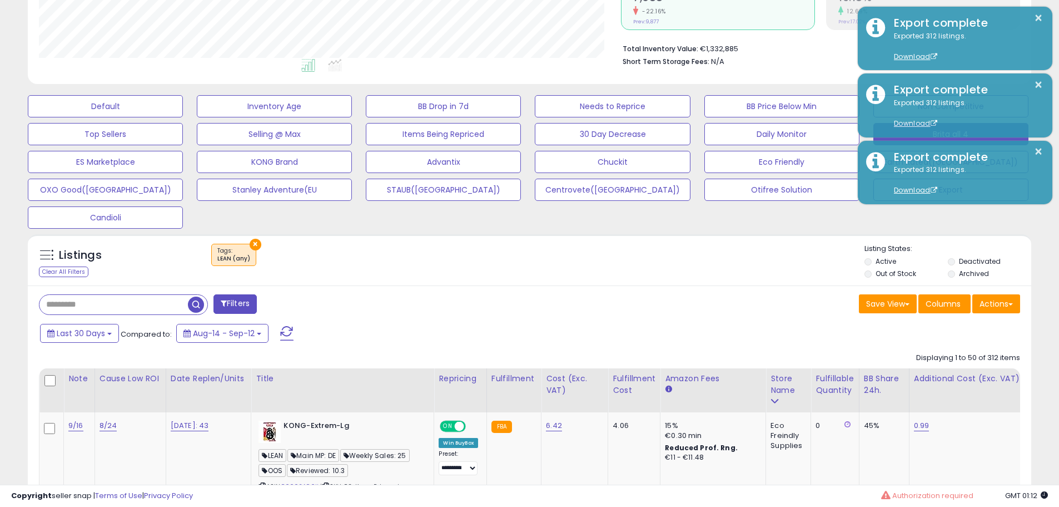
click at [616, 282] on div "Listings Clear All Filters × Tags LEAN (any) Active" at bounding box center [530, 259] width 1004 height 51
click at [530, 279] on div "Listings Clear All Filters × Tags LEAN (any)" at bounding box center [530, 263] width 1004 height 38
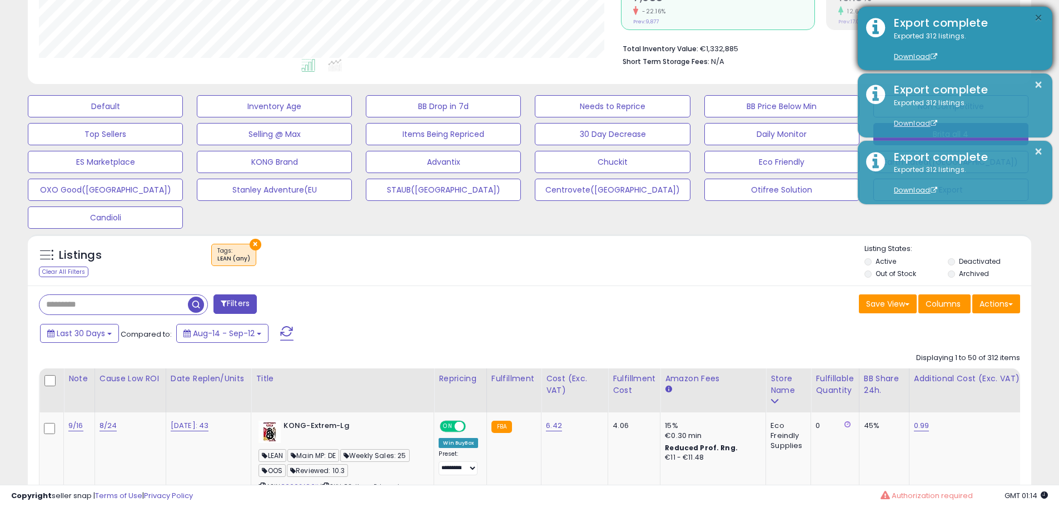
click at [1043, 22] on button "×" at bounding box center [1038, 18] width 9 height 14
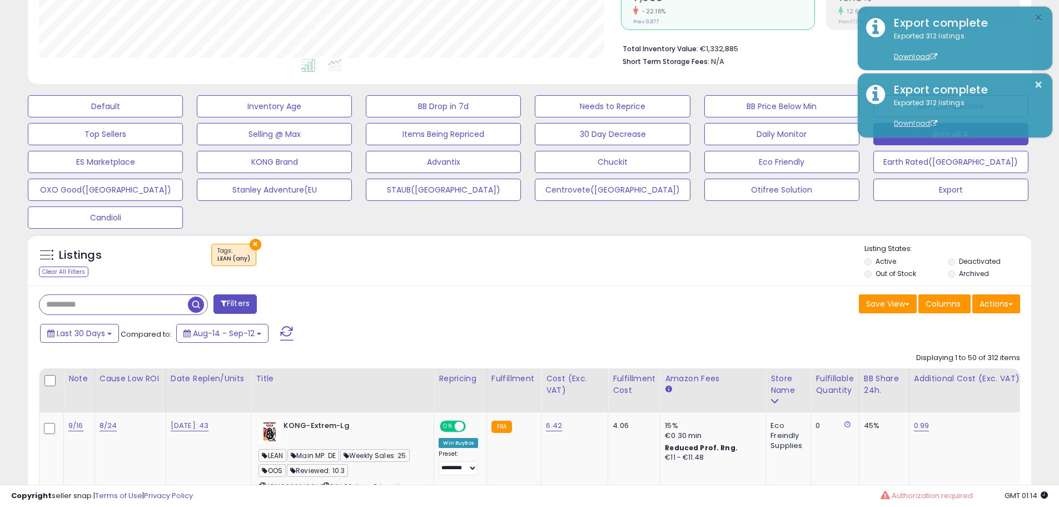
click at [1040, 13] on button "×" at bounding box center [1038, 18] width 9 height 14
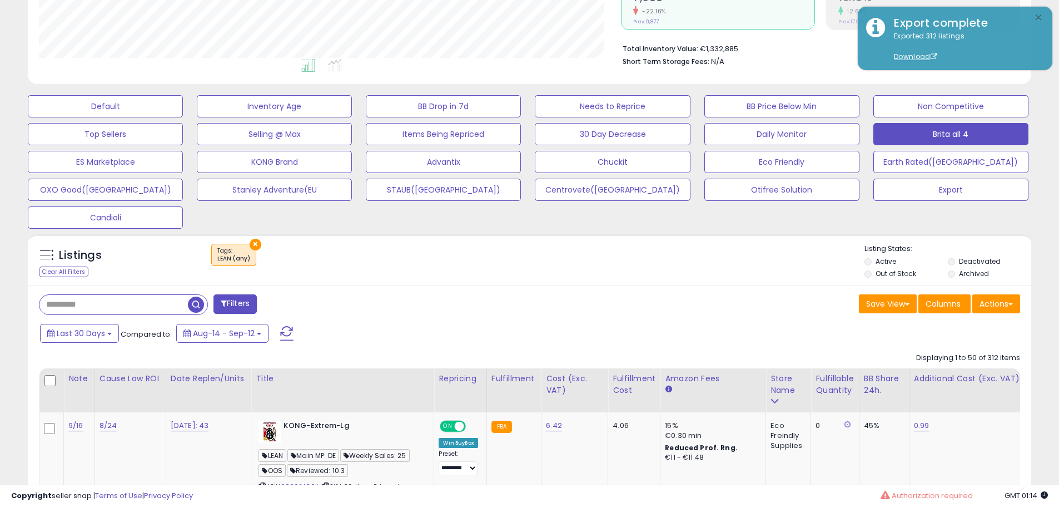
click at [1040, 13] on button "×" at bounding box center [1038, 18] width 9 height 14
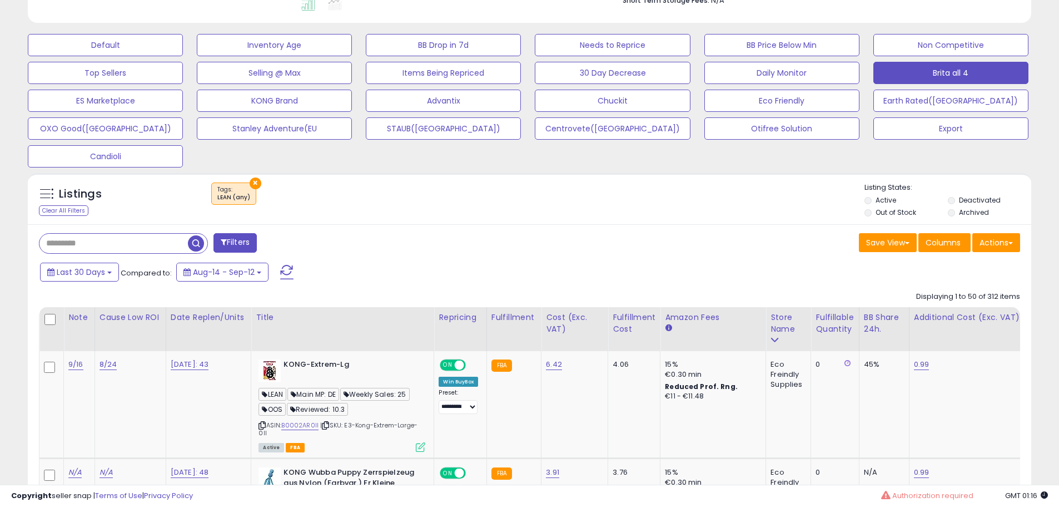
scroll to position [422, 0]
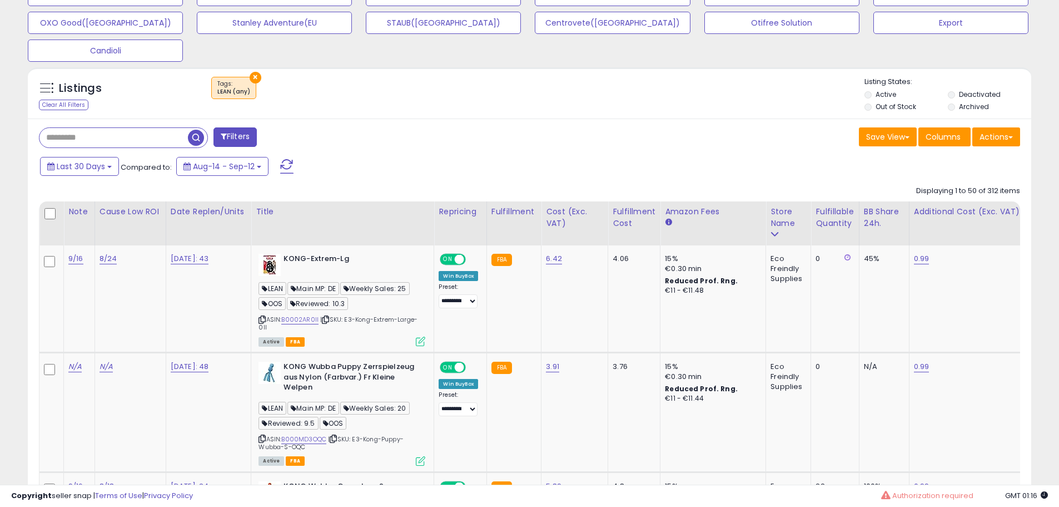
click at [135, 127] on div at bounding box center [123, 137] width 169 height 21
click at [126, 140] on input "text" at bounding box center [161, 137] width 245 height 19
paste input "**********"
type input "**********"
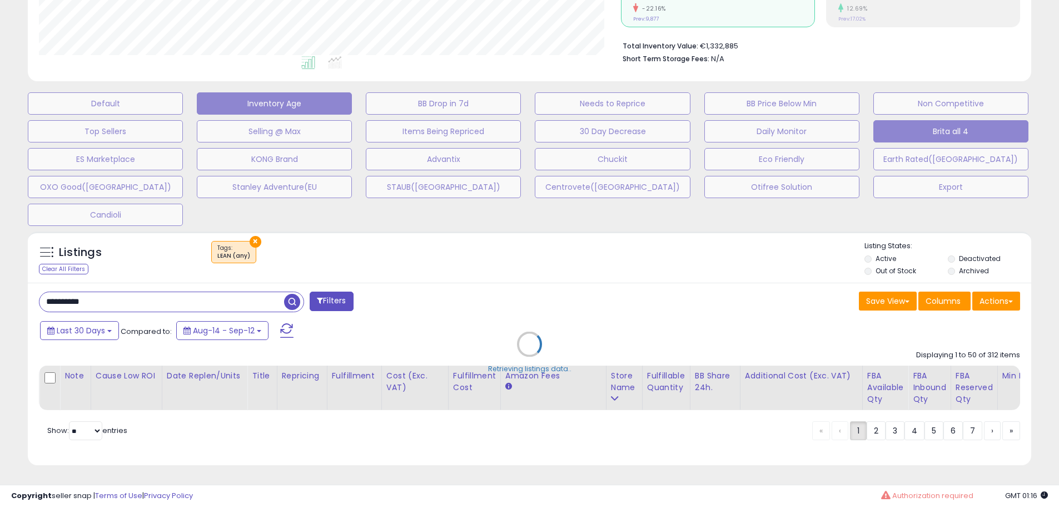
scroll to position [228, 587]
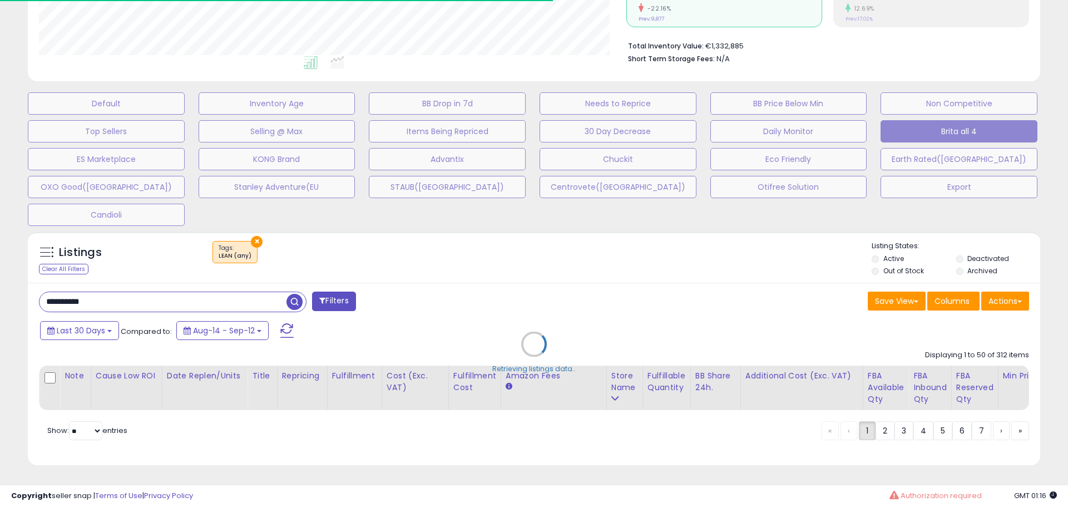
click at [253, 229] on div "Retrieving listings data.." at bounding box center [533, 352] width 1029 height 253
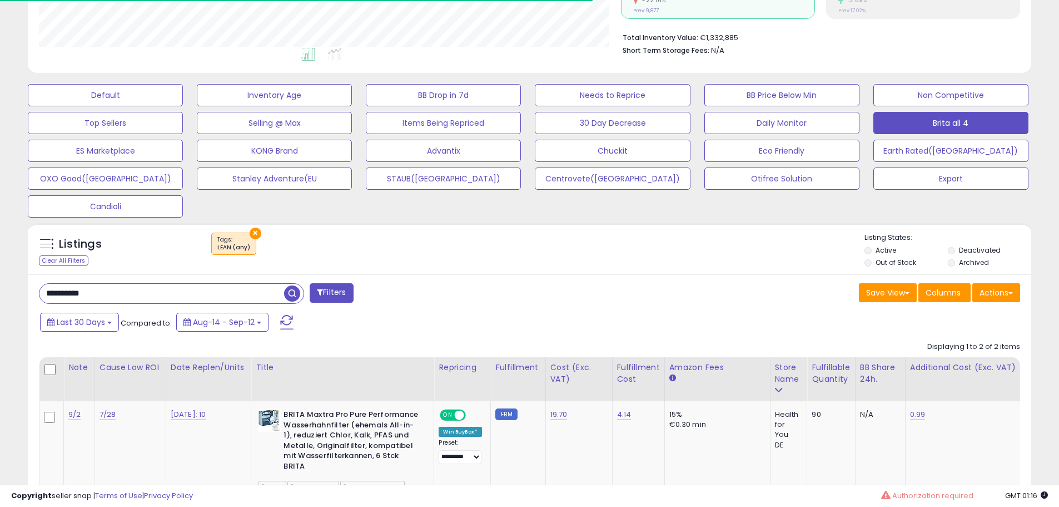
scroll to position [555787, 555433]
click at [253, 229] on button "×" at bounding box center [256, 233] width 12 height 12
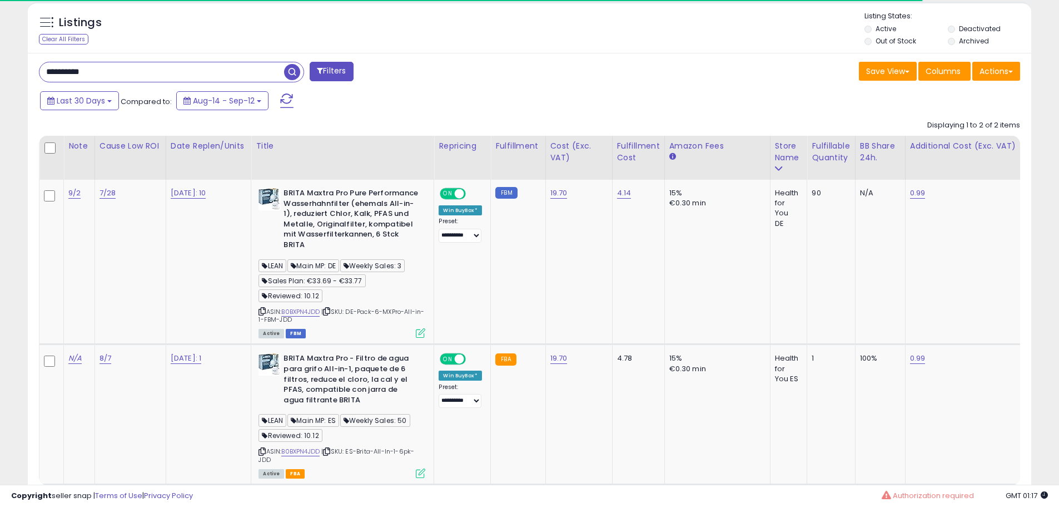
scroll to position [560, 0]
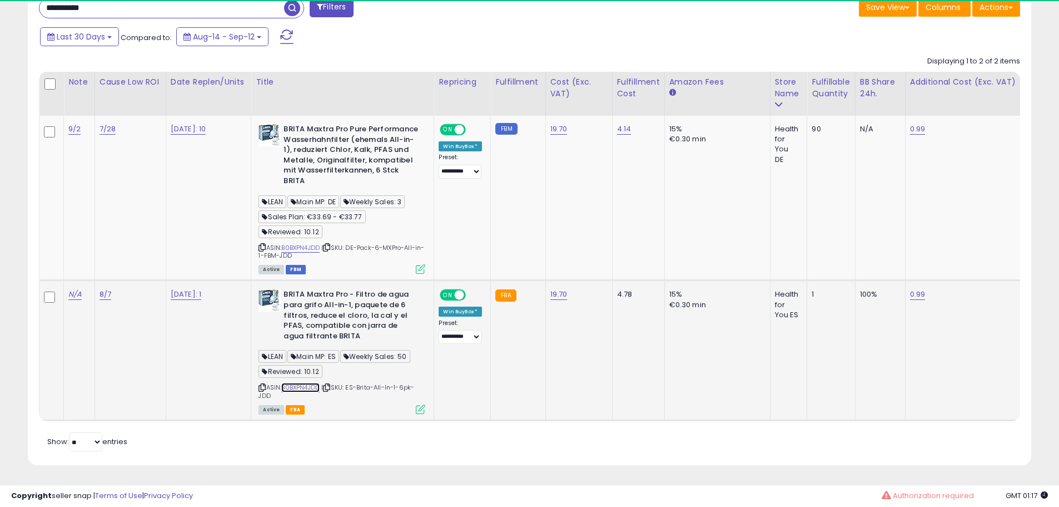
click at [313, 383] on link "B0BXPN4JDD" at bounding box center [300, 387] width 38 height 9
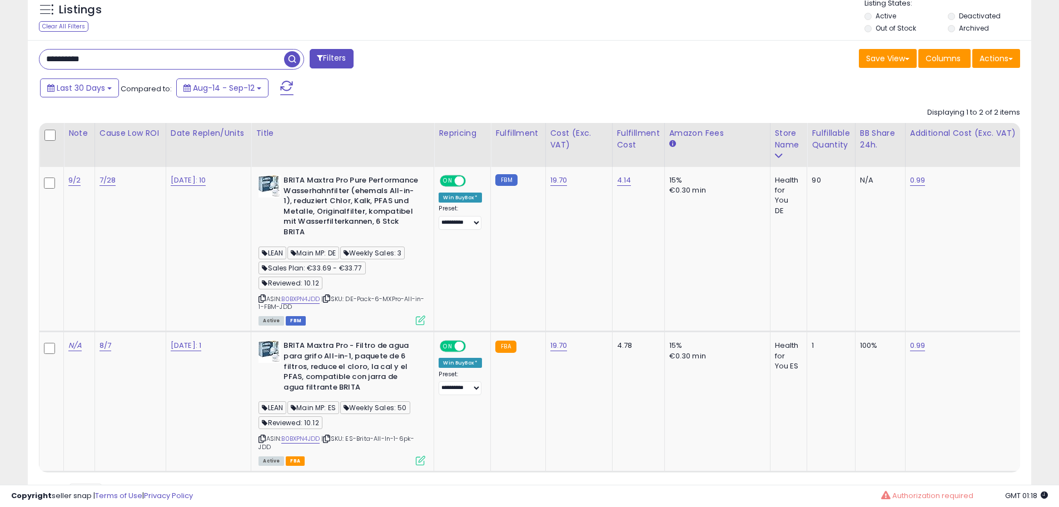
scroll to position [449, 0]
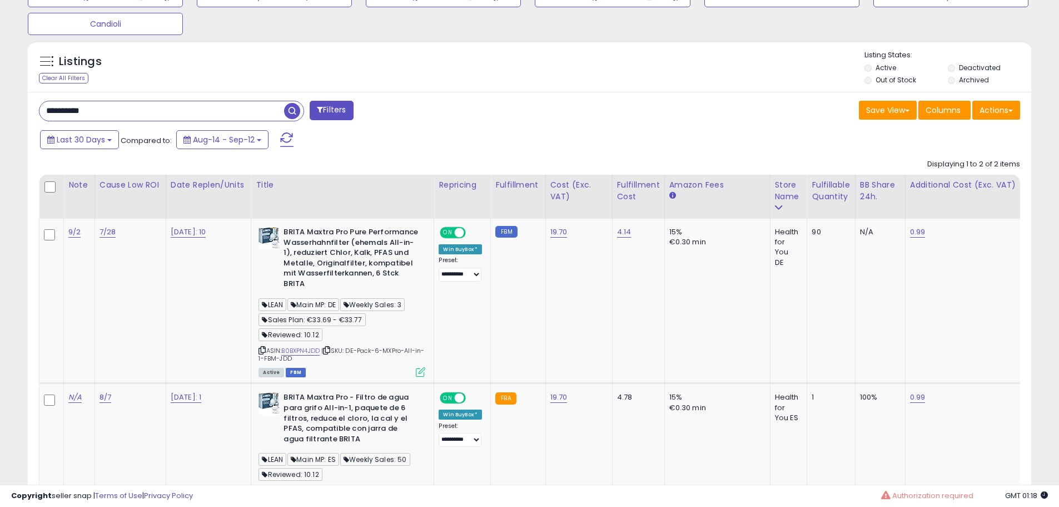
drag, startPoint x: 106, startPoint y: 116, endPoint x: -148, endPoint y: 158, distance: 257.1
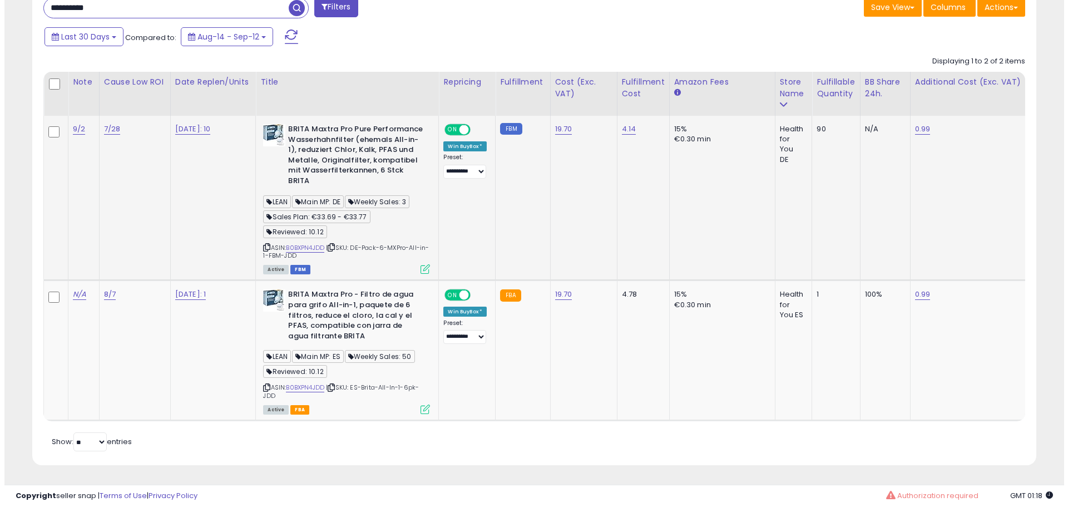
scroll to position [560, 0]
click at [309, 243] on link "B0BXPN4JDD" at bounding box center [300, 247] width 38 height 9
click at [420, 264] on icon at bounding box center [420, 268] width 9 height 9
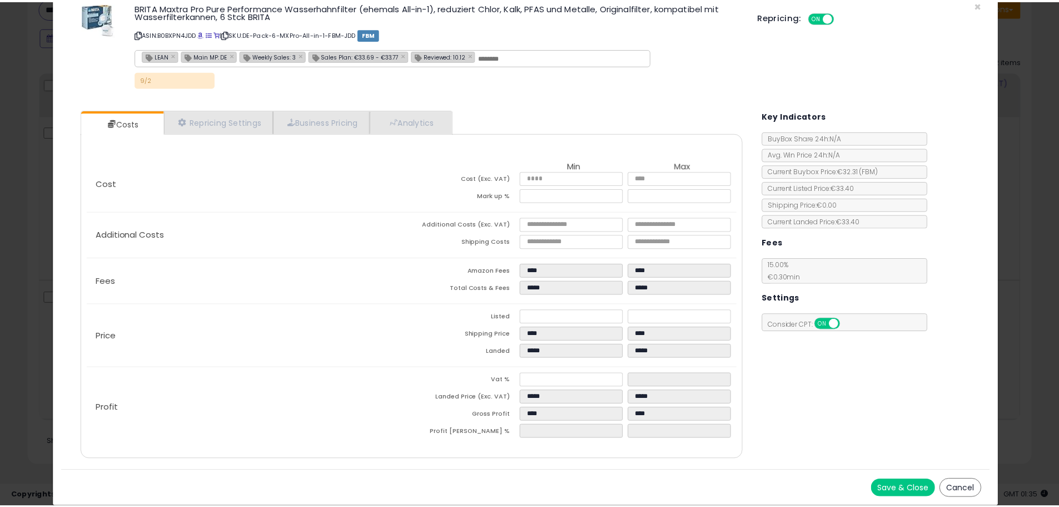
scroll to position [0, 0]
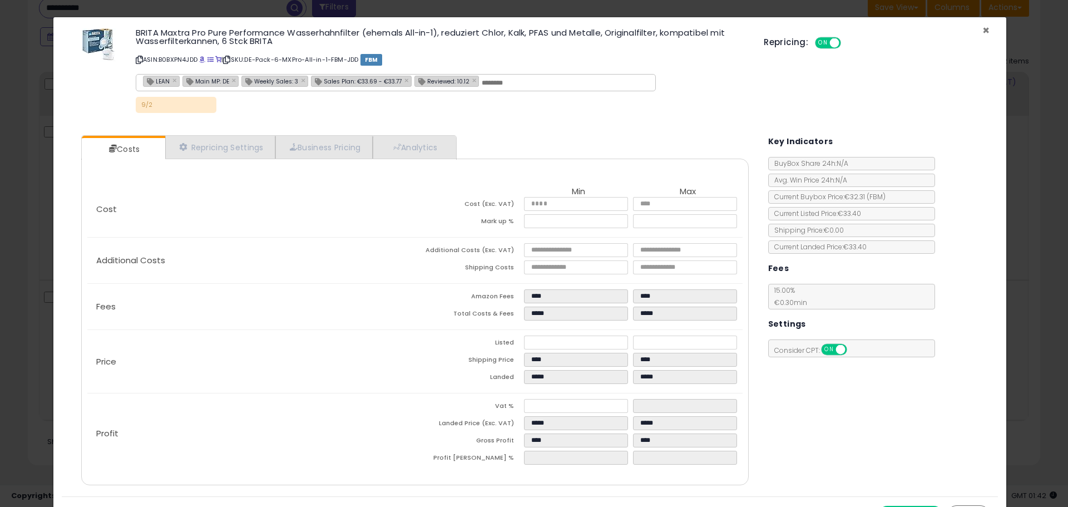
click at [982, 28] on span "×" at bounding box center [985, 30] width 7 height 16
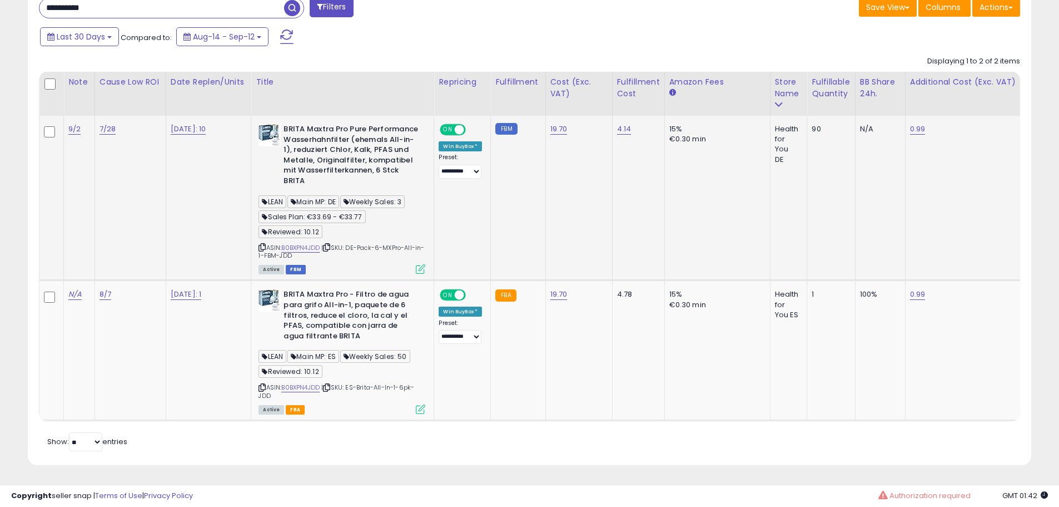
scroll to position [555787, 555433]
